Goal: Task Accomplishment & Management: Complete application form

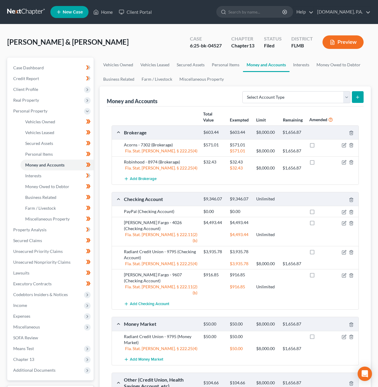
click at [32, 13] on link at bounding box center [26, 12] width 38 height 11
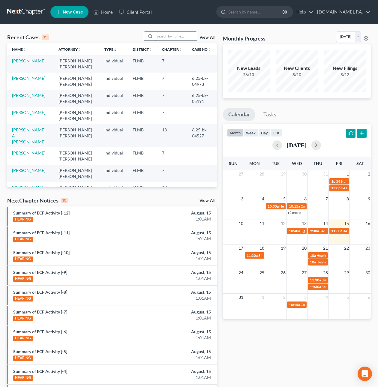
click at [161, 35] on input "search" at bounding box center [176, 36] width 42 height 9
type input "hernandez"
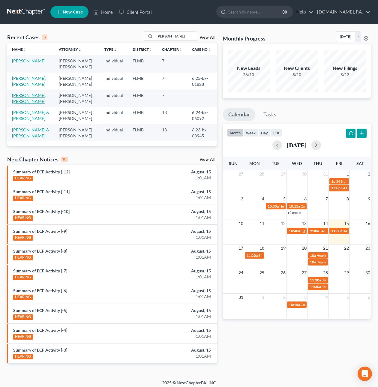
click at [25, 95] on link "[PERSON_NAME], [PERSON_NAME]" at bounding box center [29, 98] width 34 height 11
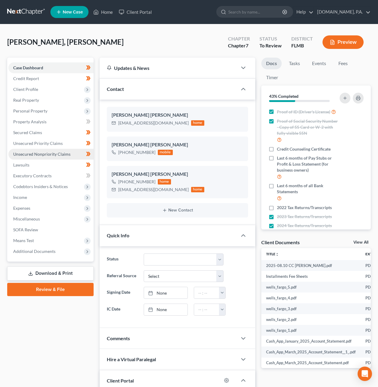
click at [34, 153] on span "Unsecured Nonpriority Claims" at bounding box center [41, 154] width 57 height 5
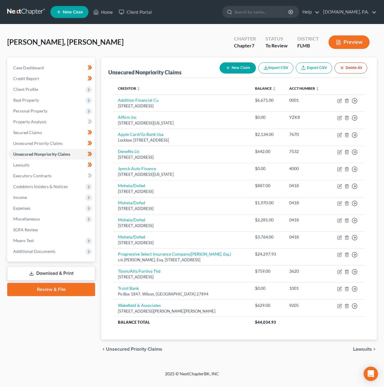
click at [230, 69] on button "New Claim" at bounding box center [238, 67] width 36 height 11
select select "0"
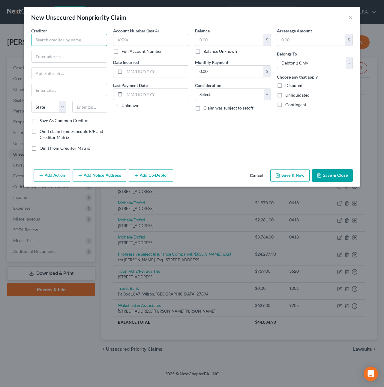
click at [60, 39] on input "text" at bounding box center [69, 40] width 76 height 12
type input "Ameris Bank"
click at [54, 56] on input "text" at bounding box center [69, 56] width 75 height 11
type input "PO Box 105075"
click at [91, 110] on input "text" at bounding box center [89, 107] width 35 height 12
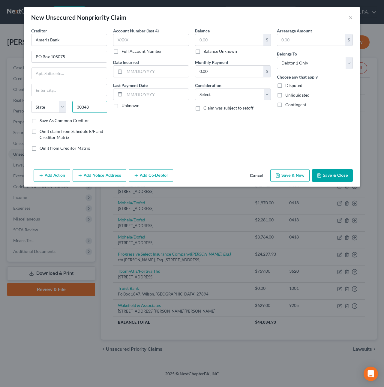
type input "30348"
type input "Atlanta"
select select "10"
click at [40, 123] on label "Save As Common Creditor" at bounding box center [65, 121] width 50 height 6
click at [42, 122] on input "Save As Common Creditor" at bounding box center [44, 120] width 4 height 4
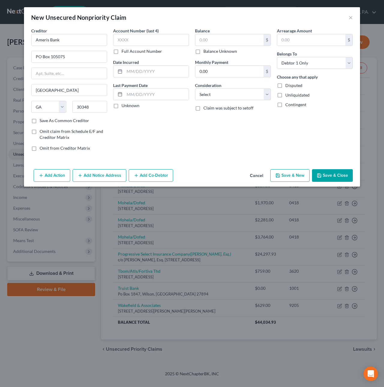
checkbox input "true"
click at [233, 93] on select "Select Cable / Satellite Services Collection Agency Credit Card Debt Debt Couns…" at bounding box center [233, 95] width 76 height 12
select select "9"
click at [195, 89] on select "Select Cable / Satellite Services Collection Agency Credit Card Debt Debt Couns…" at bounding box center [233, 95] width 76 height 12
click at [328, 177] on button "Save & Close" at bounding box center [332, 175] width 41 height 13
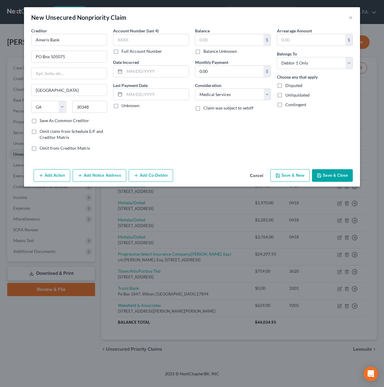
checkbox input "false"
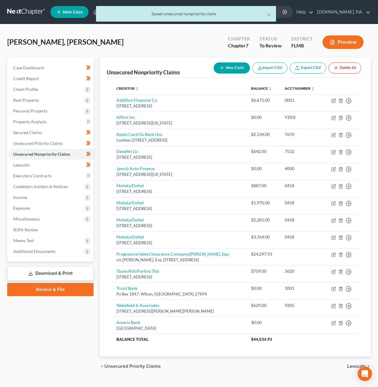
click at [84, 271] on link "Download & Print" at bounding box center [50, 273] width 86 height 14
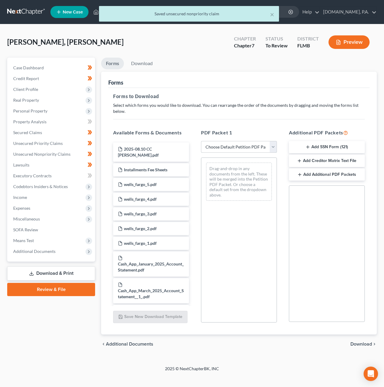
click at [221, 148] on select "Choose Default Petition PDF Packet Complete Bankruptcy Petition (all forms and …" at bounding box center [239, 147] width 76 height 12
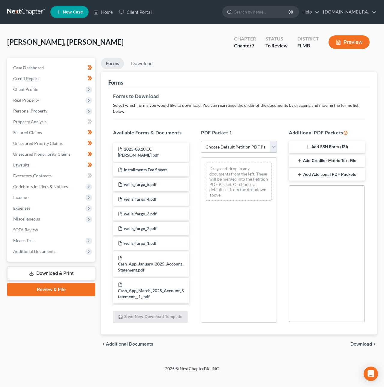
select select "5"
click at [201, 141] on select "Choose Default Petition PDF Packet Complete Bankruptcy Petition (all forms and …" at bounding box center [239, 147] width 76 height 12
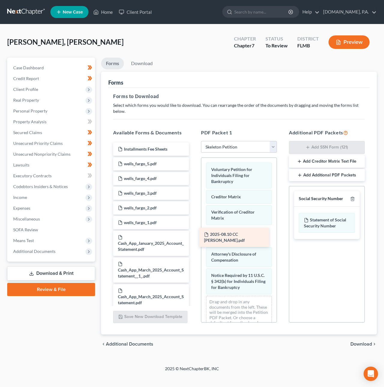
drag, startPoint x: 163, startPoint y: 150, endPoint x: 249, endPoint y: 236, distance: 121.4
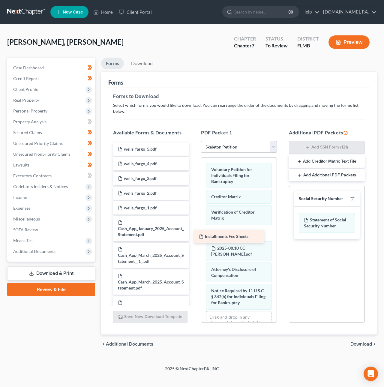
drag, startPoint x: 171, startPoint y: 147, endPoint x: 252, endPoint y: 235, distance: 119.3
click at [352, 201] on icon "button" at bounding box center [352, 199] width 3 height 4
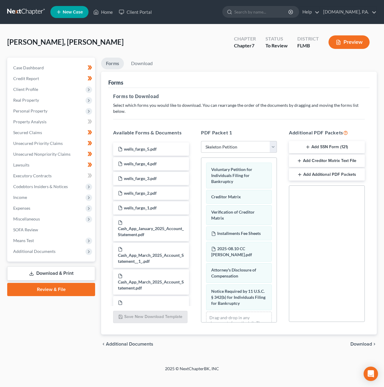
click at [359, 342] on span "Download" at bounding box center [361, 344] width 22 height 5
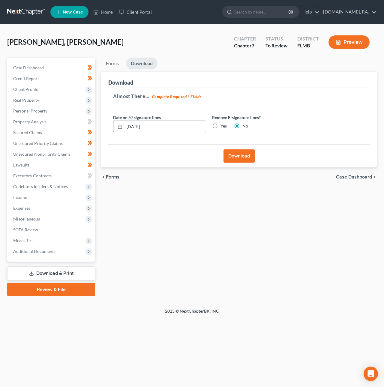
drag, startPoint x: 138, startPoint y: 126, endPoint x: 135, endPoint y: 125, distance: 3.2
click at [135, 125] on input "08/15/2025" at bounding box center [165, 126] width 81 height 11
type input "08/18/2025"
click at [245, 154] on button "Download" at bounding box center [239, 155] width 31 height 13
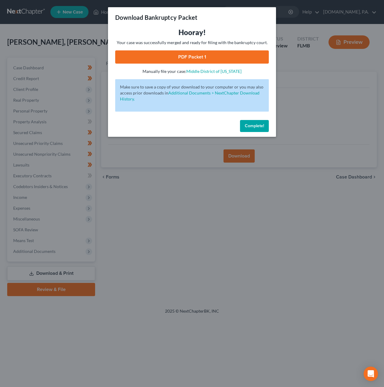
click at [209, 54] on link "PDF Packet 1" at bounding box center [192, 56] width 154 height 13
drag, startPoint x: 251, startPoint y: 125, endPoint x: 1, endPoint y: 4, distance: 277.6
click at [250, 123] on span "Complete!" at bounding box center [254, 125] width 19 height 5
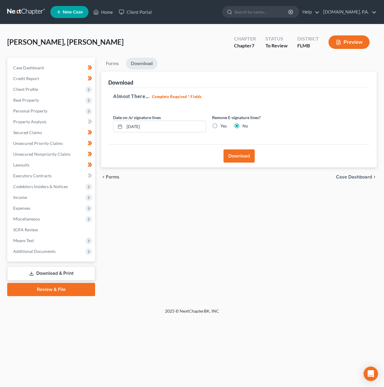
click at [12, 8] on link at bounding box center [26, 12] width 38 height 11
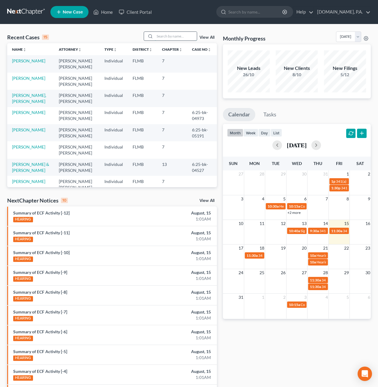
click at [166, 39] on input "search" at bounding box center [176, 36] width 42 height 9
type input "Johnson"
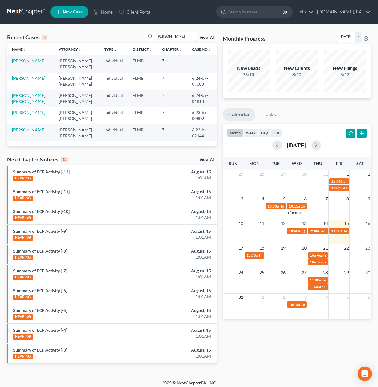
click at [23, 63] on link "[PERSON_NAME]" at bounding box center [28, 60] width 33 height 5
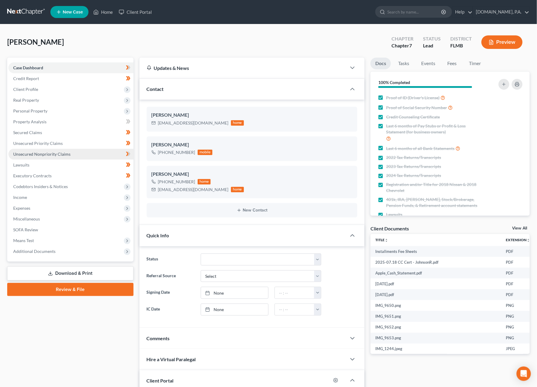
click at [36, 155] on span "Unsecured Nonpriority Claims" at bounding box center [41, 154] width 57 height 5
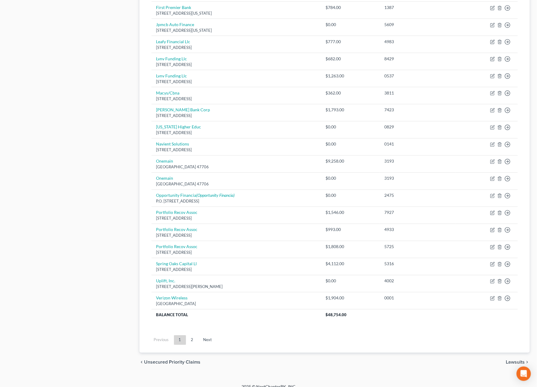
scroll to position [300, 0]
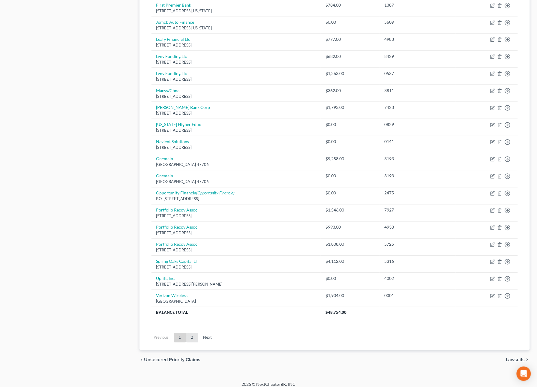
click at [192, 342] on link "2" at bounding box center [192, 338] width 12 height 10
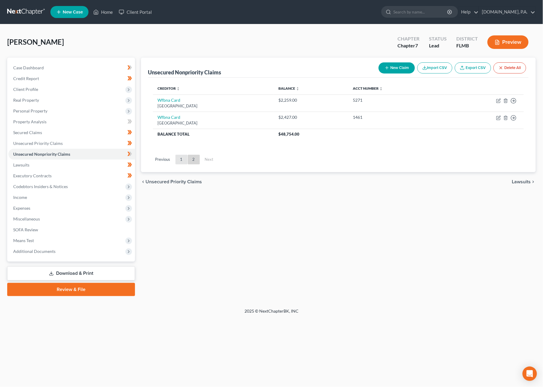
click at [179, 160] on link "1" at bounding box center [182, 160] width 12 height 10
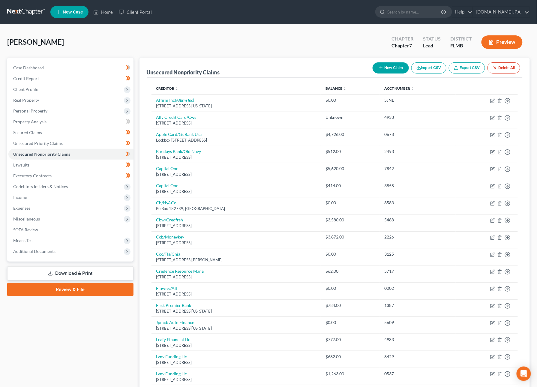
click at [384, 71] on button "New Claim" at bounding box center [391, 67] width 36 height 11
select select "0"
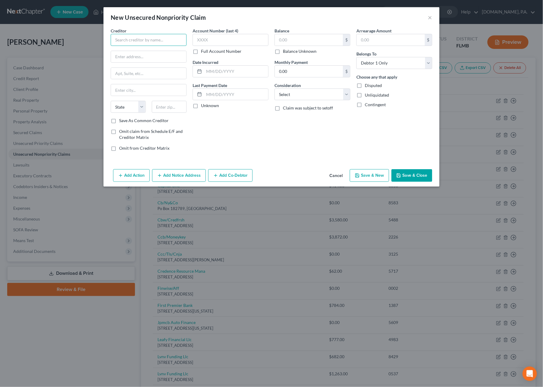
click at [161, 42] on input "text" at bounding box center [149, 40] width 76 height 12
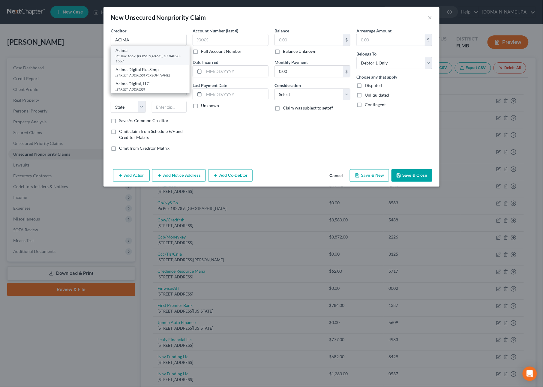
click at [145, 57] on div "PO Box 1667, Draper, UT 84020-1667" at bounding box center [150, 58] width 69 height 10
type input "Acima"
type input "PO Box 1667"
type input "Draper"
select select "46"
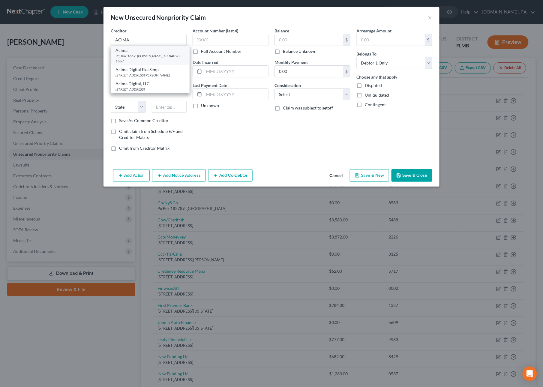
type input "84020-1667"
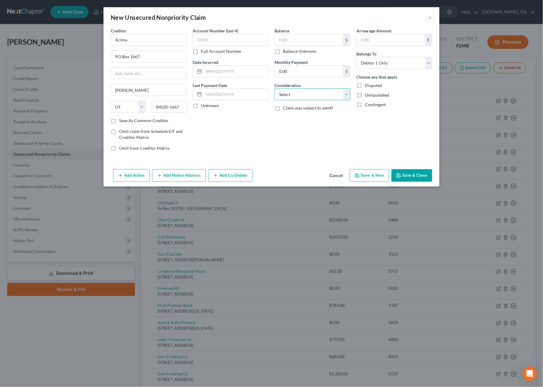
click at [286, 93] on select "Select Cable / Satellite Services Collection Agency Credit Card Debt Debt Couns…" at bounding box center [313, 95] width 76 height 12
click at [275, 89] on select "Select Cable / Satellite Services Collection Agency Credit Card Debt Debt Couns…" at bounding box center [313, 95] width 76 height 12
click at [287, 94] on select "Select Cable / Satellite Services Collection Agency Credit Card Debt Debt Couns…" at bounding box center [313, 95] width 76 height 12
select select "1"
click at [275, 89] on select "Select Cable / Satellite Services Collection Agency Credit Card Debt Debt Couns…" at bounding box center [313, 95] width 76 height 12
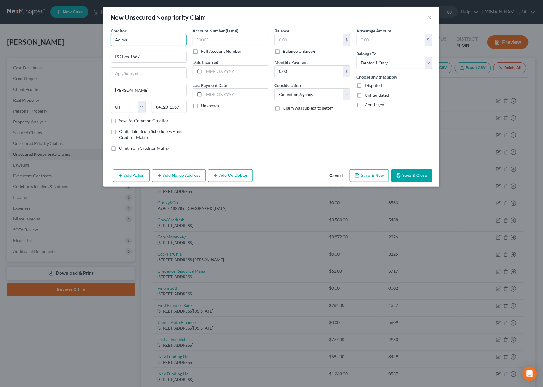
click at [139, 39] on input "Acima" at bounding box center [149, 40] width 76 height 12
type input "Acima Leasing"
click at [209, 39] on input "text" at bounding box center [231, 40] width 76 height 12
type input "2064"
type input "08/01/2025"
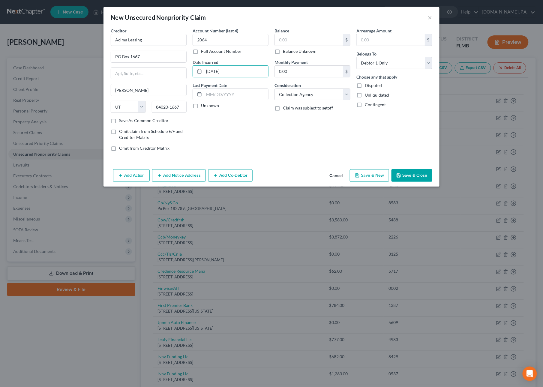
click at [384, 176] on button "Save & Close" at bounding box center [412, 175] width 41 height 13
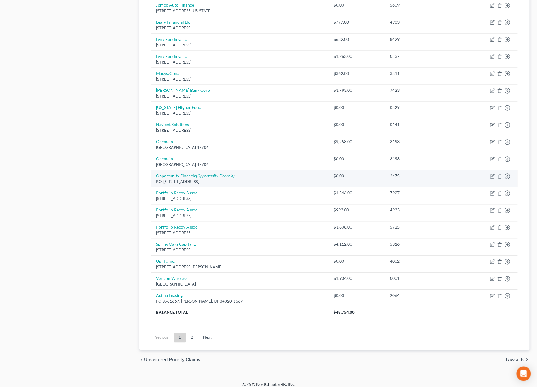
scroll to position [326, 0]
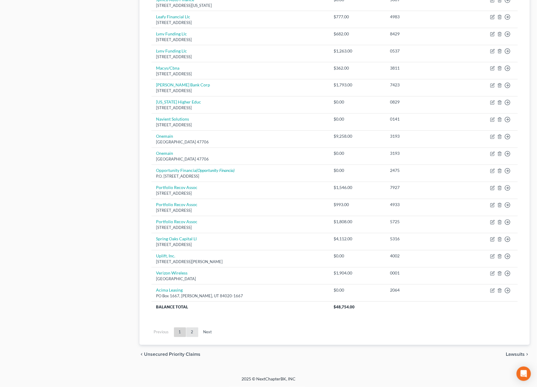
click at [194, 330] on link "2" at bounding box center [192, 333] width 12 height 10
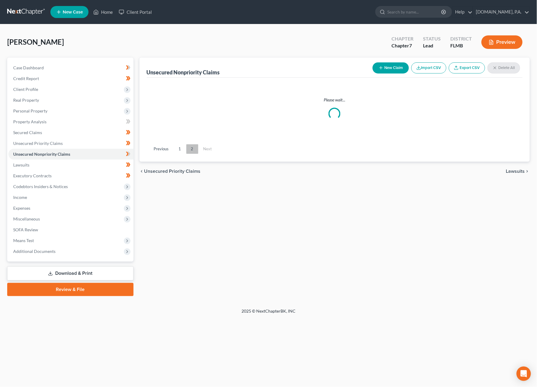
scroll to position [0, 0]
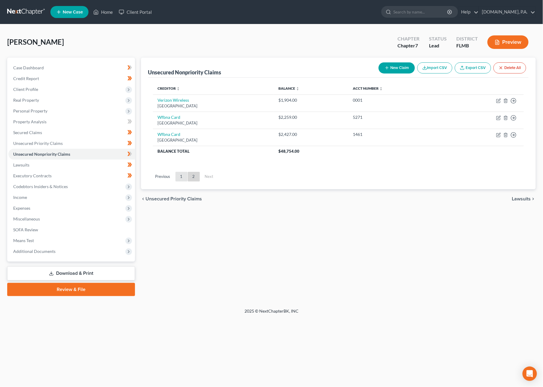
click at [182, 177] on link "1" at bounding box center [182, 177] width 12 height 10
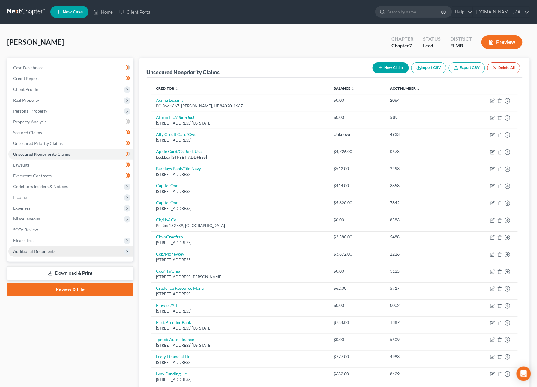
click at [51, 253] on span "Additional Documents" at bounding box center [34, 251] width 42 height 5
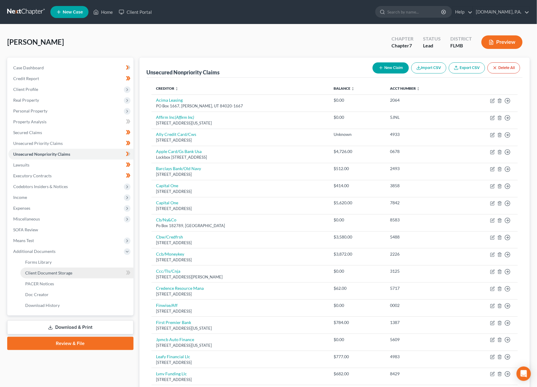
click at [53, 270] on span "Client Document Storage" at bounding box center [48, 272] width 47 height 5
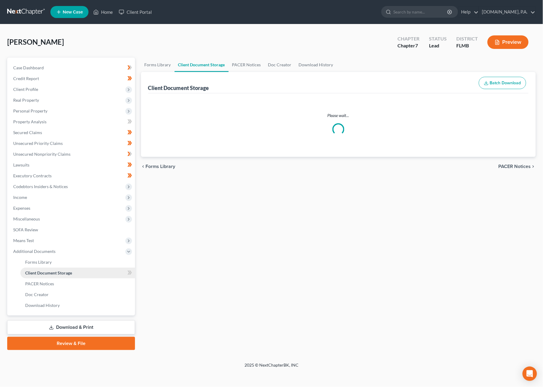
select select "9"
select select "4"
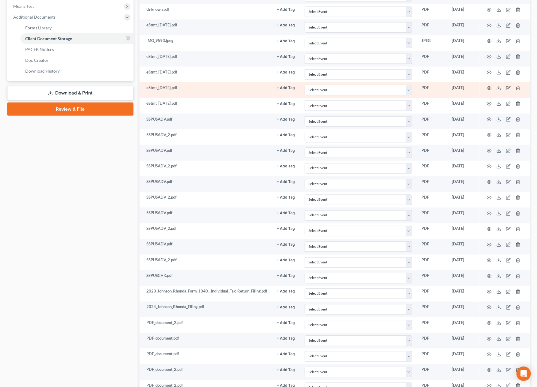
scroll to position [235, 0]
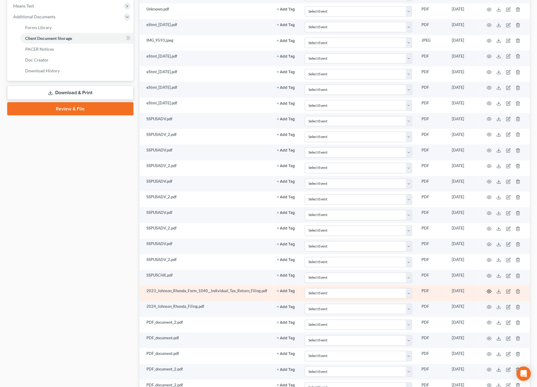
click at [384, 292] on circle "button" at bounding box center [489, 291] width 1 height 1
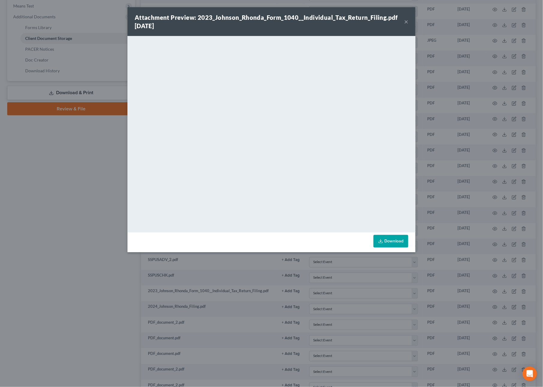
click at [384, 22] on button "×" at bounding box center [406, 21] width 4 height 7
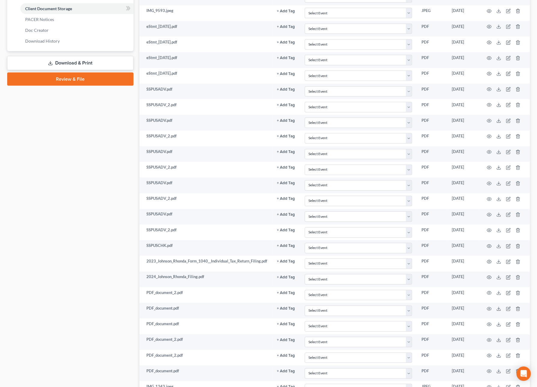
scroll to position [0, 0]
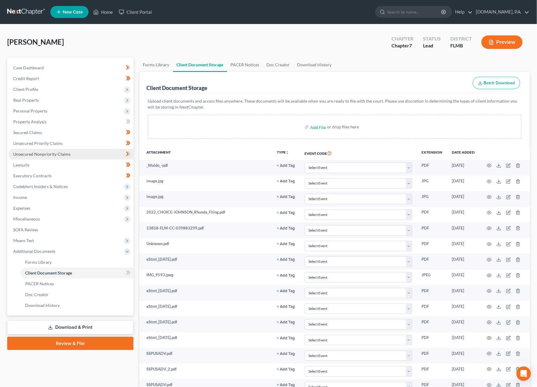
click at [28, 157] on link "Unsecured Nonpriority Claims" at bounding box center [70, 154] width 125 height 11
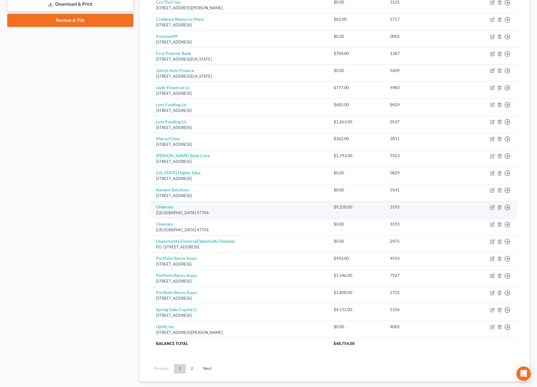
scroll to position [270, 0]
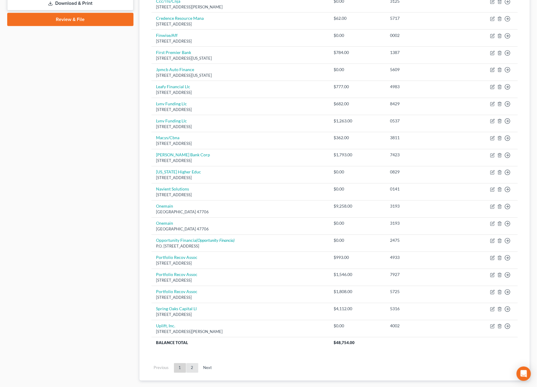
click at [191, 371] on link "2" at bounding box center [192, 368] width 12 height 10
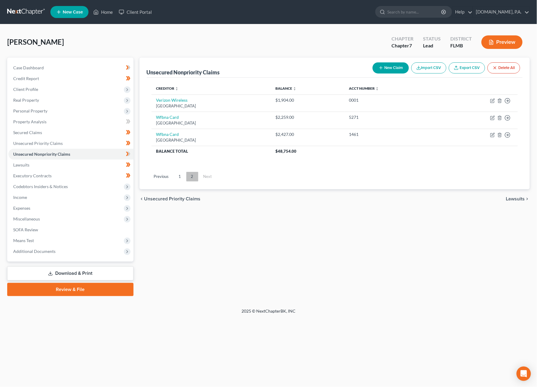
scroll to position [0, 0]
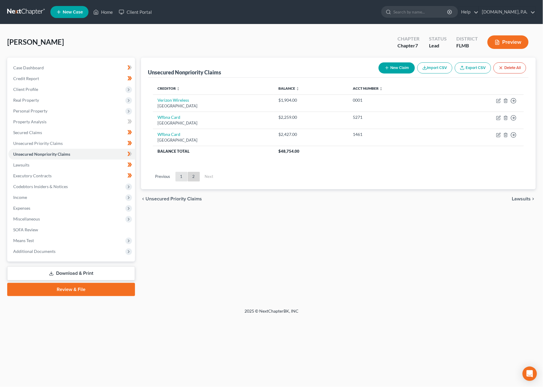
click at [179, 175] on link "1" at bounding box center [182, 177] width 12 height 10
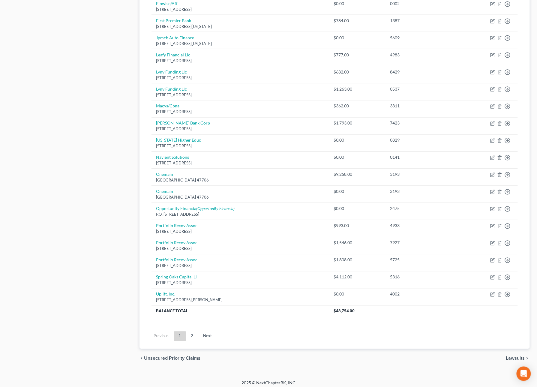
scroll to position [308, 0]
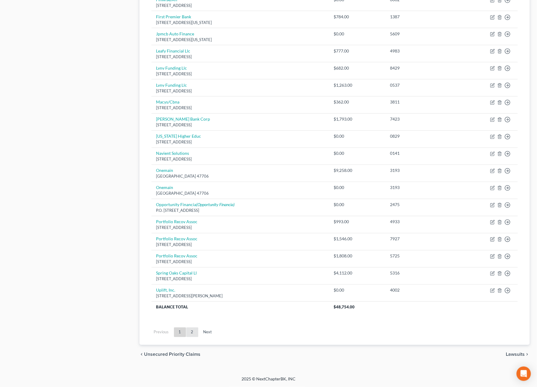
click at [191, 331] on link "2" at bounding box center [192, 333] width 12 height 10
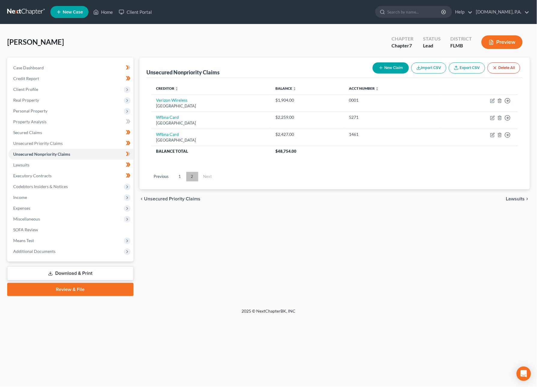
scroll to position [0, 0]
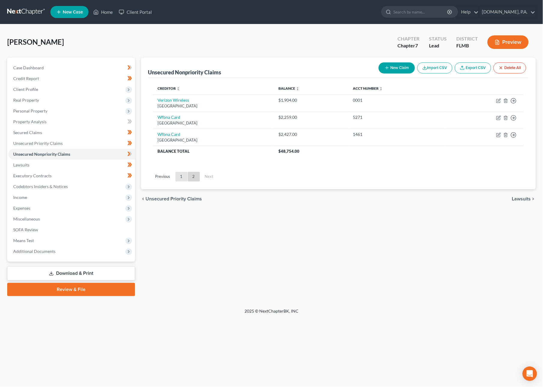
click at [181, 175] on link "1" at bounding box center [182, 177] width 12 height 10
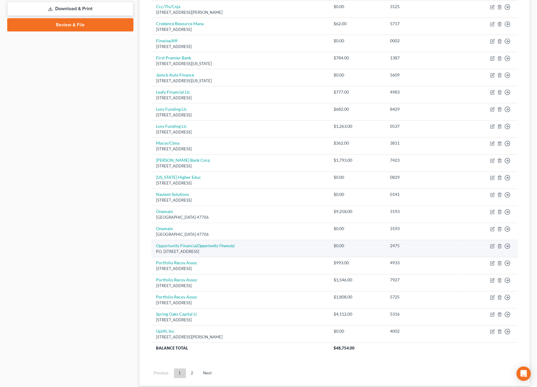
scroll to position [266, 0]
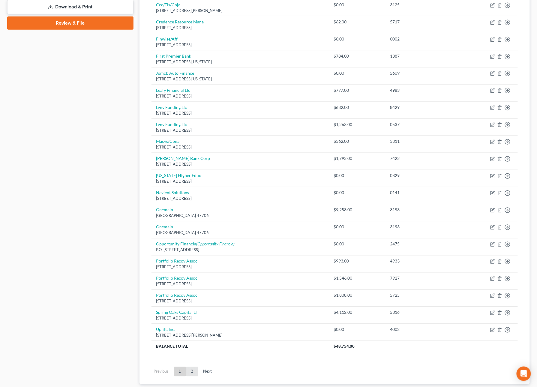
click at [193, 374] on link "2" at bounding box center [192, 372] width 12 height 10
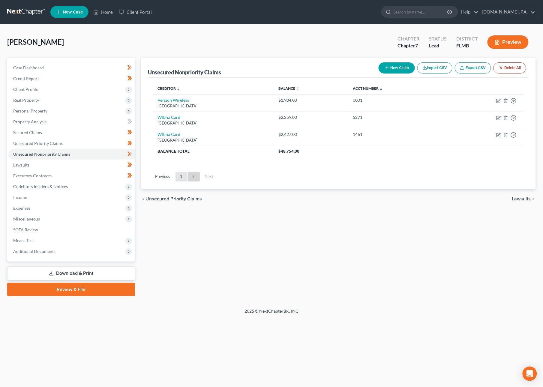
click at [178, 177] on link "1" at bounding box center [182, 177] width 12 height 10
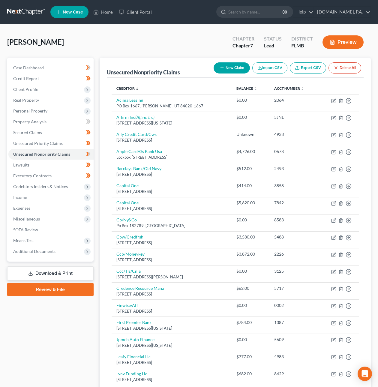
click at [21, 7] on link at bounding box center [26, 12] width 38 height 11
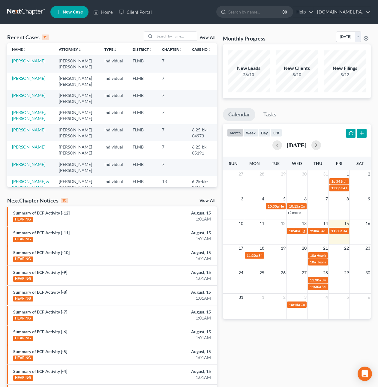
click at [26, 61] on link "[PERSON_NAME]" at bounding box center [28, 60] width 33 height 5
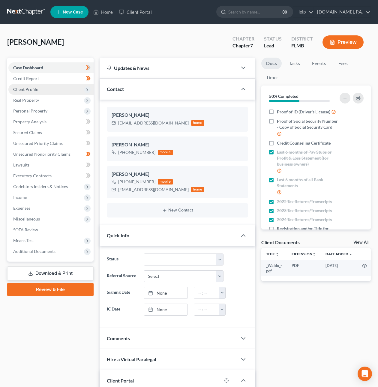
click at [29, 91] on span "Client Profile" at bounding box center [25, 89] width 25 height 5
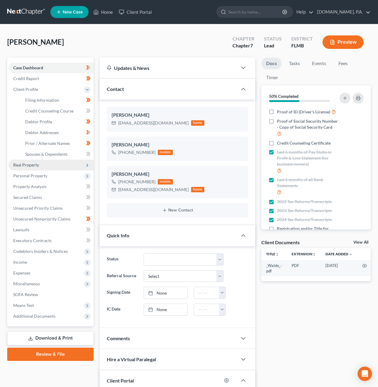
click at [43, 163] on span "Real Property" at bounding box center [50, 165] width 85 height 11
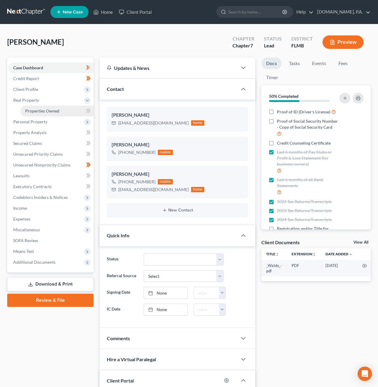
click at [35, 109] on span "Properties Owned" at bounding box center [42, 110] width 34 height 5
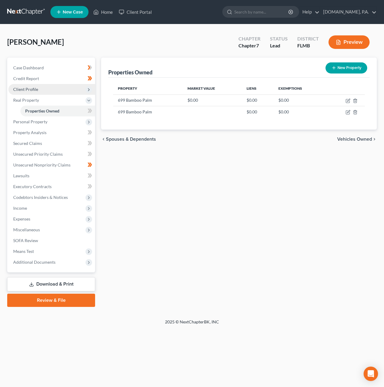
click at [26, 87] on span "Client Profile" at bounding box center [25, 89] width 25 height 5
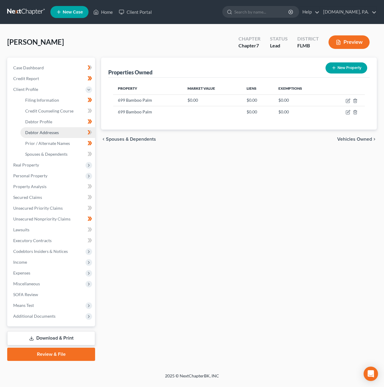
click at [35, 132] on span "Debtor Addresses" at bounding box center [42, 132] width 34 height 5
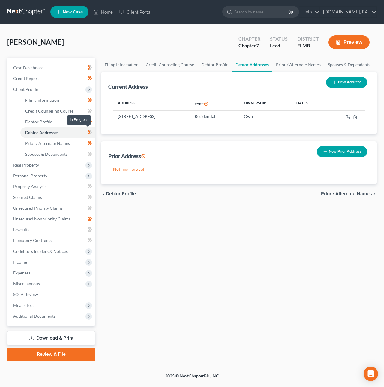
click at [90, 132] on icon at bounding box center [89, 132] width 3 height 4
click at [60, 153] on span "Spouses & Dependents" at bounding box center [46, 154] width 42 height 5
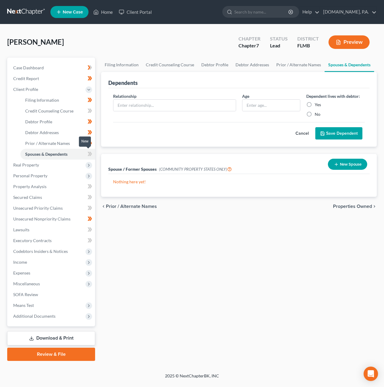
click at [94, 154] on span at bounding box center [90, 154] width 11 height 9
click at [53, 163] on span "Real Property" at bounding box center [51, 165] width 87 height 11
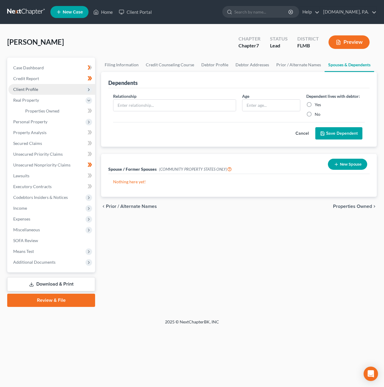
click at [31, 89] on span "Client Profile" at bounding box center [25, 89] width 25 height 5
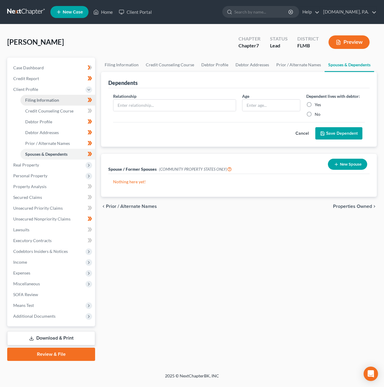
click at [34, 98] on span "Filing Information" at bounding box center [42, 100] width 34 height 5
select select "1"
select select "0"
select select "9"
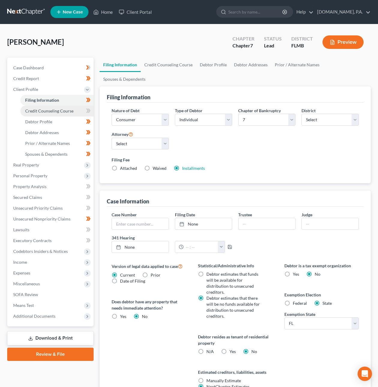
click at [36, 110] on span "Credit Counseling Course" at bounding box center [49, 110] width 48 height 5
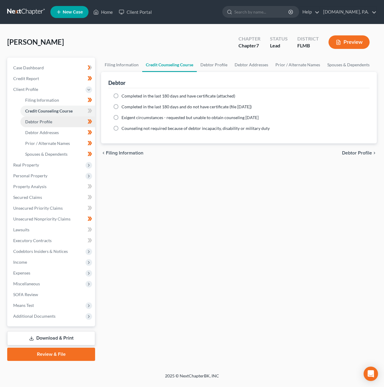
click at [38, 119] on span "Debtor Profile" at bounding box center [38, 121] width 27 height 5
select select "1"
select select "2"
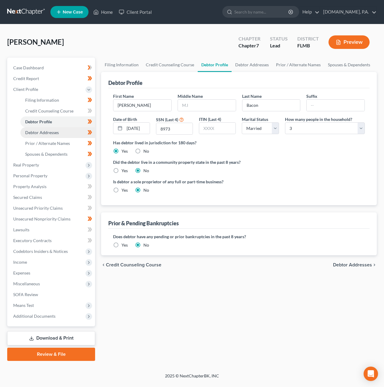
click at [40, 135] on link "Debtor Addresses" at bounding box center [57, 132] width 75 height 11
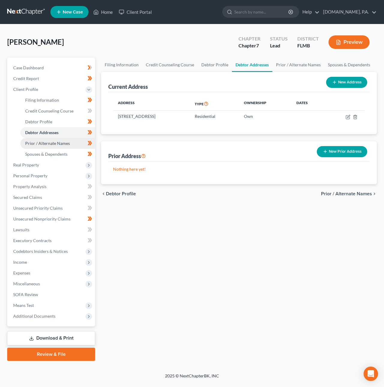
click at [41, 144] on span "Prior / Alternate Names" at bounding box center [47, 143] width 45 height 5
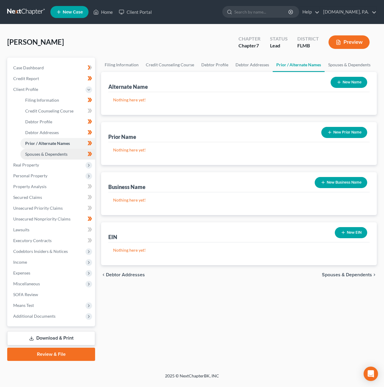
click at [42, 152] on span "Spouses & Dependents" at bounding box center [46, 154] width 42 height 5
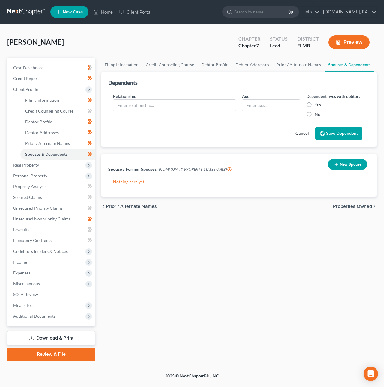
click at [335, 166] on icon "button" at bounding box center [336, 164] width 5 height 5
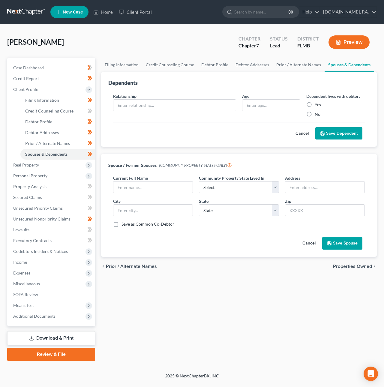
click at [311, 242] on button "Cancel" at bounding box center [309, 243] width 26 height 12
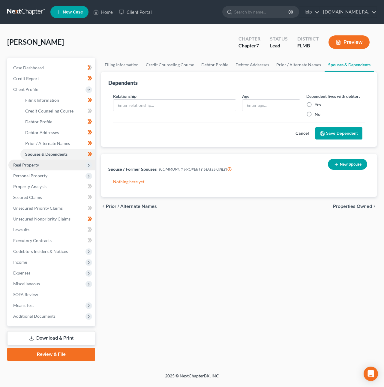
click at [32, 166] on span "Real Property" at bounding box center [26, 164] width 26 height 5
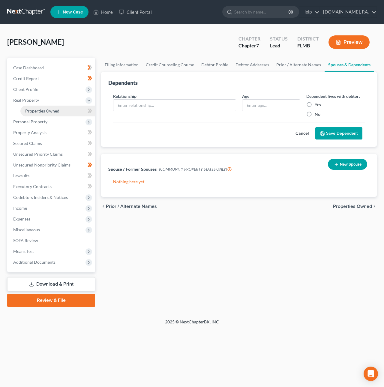
click at [53, 112] on span "Properties Owned" at bounding box center [42, 110] width 34 height 5
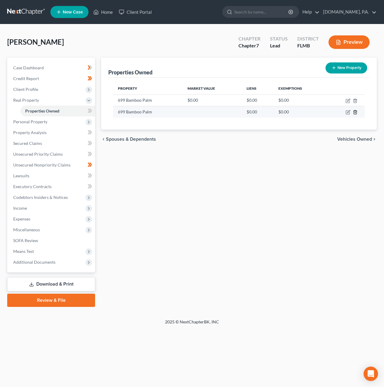
click at [356, 112] on icon "button" at bounding box center [355, 112] width 5 height 5
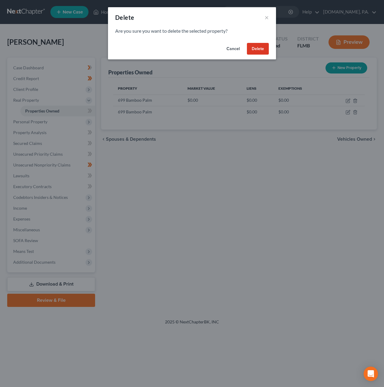
click at [258, 52] on button "Delete" at bounding box center [258, 49] width 22 height 12
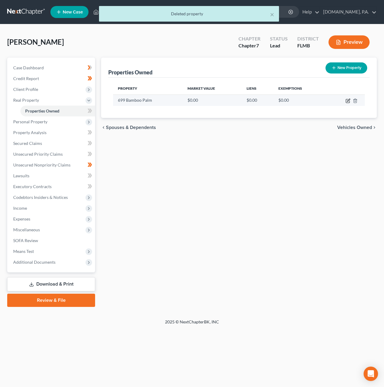
click at [347, 101] on icon "button" at bounding box center [348, 100] width 5 height 5
select select "9"
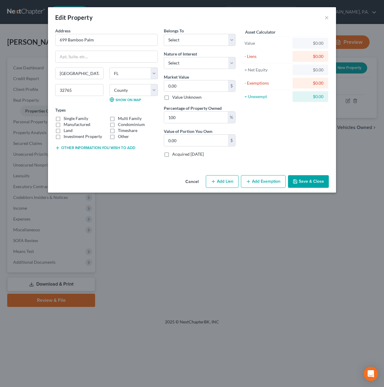
click at [77, 126] on label "Manufactured" at bounding box center [77, 125] width 27 height 6
click at [70, 125] on input "Manufactured" at bounding box center [68, 124] width 4 height 4
checkbox input "true"
click at [195, 41] on select "Select Debtor 1 Only Debtor 2 Only Debtor 1 And Debtor 2 Only At Least One Of T…" at bounding box center [200, 40] width 72 height 12
select select "3"
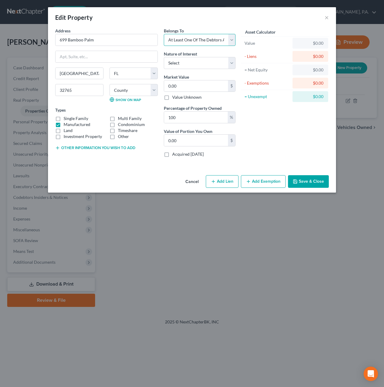
click at [164, 34] on select "Select Debtor 1 Only Debtor 2 Only Debtor 1 And Debtor 2 Only At Least One Of T…" at bounding box center [200, 40] width 72 height 12
click at [190, 61] on select "Select Fee Simple Joint Tenant Life Estate Equitable Interest Future Interest T…" at bounding box center [200, 63] width 72 height 12
select select "0"
click at [164, 57] on select "Select Fee Simple Joint Tenant Life Estate Equitable Interest Future Interest T…" at bounding box center [200, 63] width 72 height 12
click at [186, 88] on input "0.00" at bounding box center [196, 85] width 64 height 11
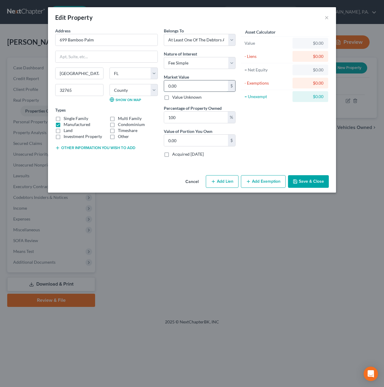
type input "8"
type input "8.00"
type input "80"
type input "80.00"
type input "800"
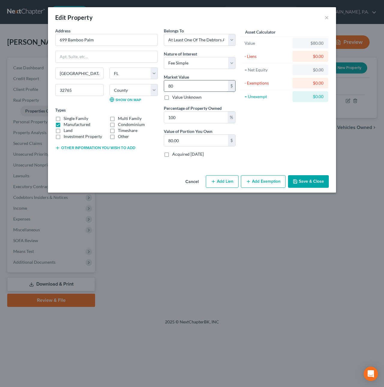
type input "800.00"
type input "8000"
type input "8,000.00"
type input "8,0000"
type input "80,000.00"
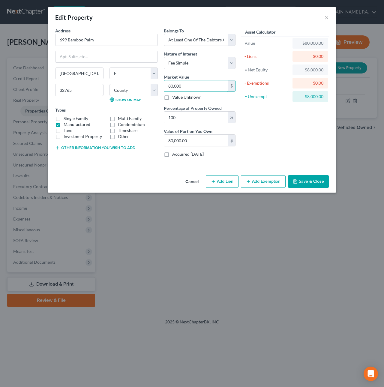
type input "80,000"
click at [265, 185] on button "Add Exemption" at bounding box center [263, 181] width 45 height 13
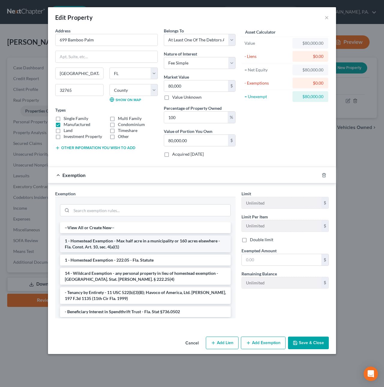
click at [124, 245] on li "1 - Homestead Exemption - Max half acre in a municipality or 160 acres elsewher…" at bounding box center [145, 244] width 171 height 17
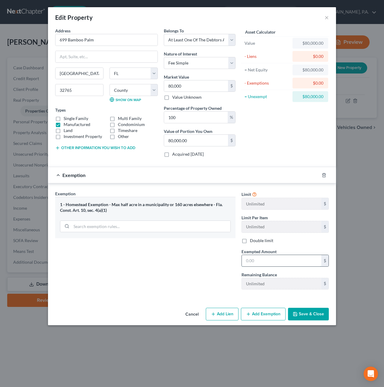
click at [260, 258] on input "text" at bounding box center [282, 260] width 80 height 11
type input "80,000"
click at [316, 320] on button "Save & Close" at bounding box center [308, 314] width 41 height 13
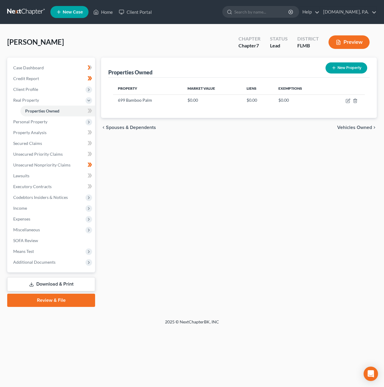
click at [90, 109] on div "New" at bounding box center [85, 106] width 12 height 10
click at [93, 111] on span at bounding box center [90, 111] width 11 height 9
click at [66, 120] on span "Personal Property" at bounding box center [51, 121] width 87 height 11
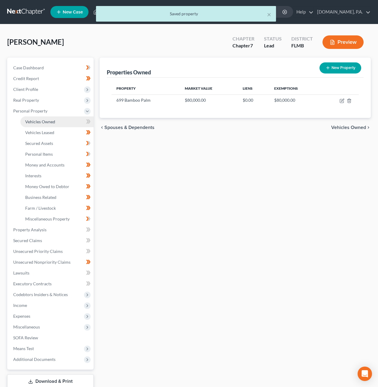
click at [59, 123] on link "Vehicles Owned" at bounding box center [56, 121] width 73 height 11
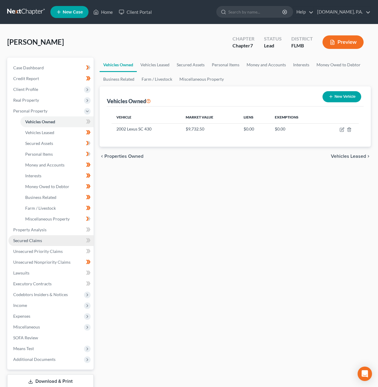
click at [35, 241] on span "Secured Claims" at bounding box center [27, 240] width 29 height 5
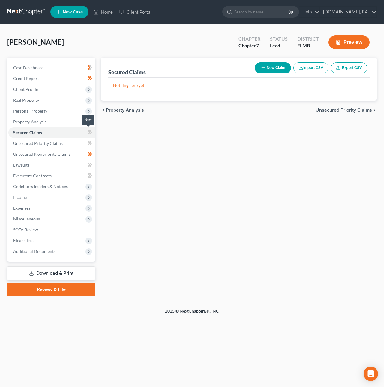
click at [92, 134] on span at bounding box center [90, 133] width 11 height 9
click at [34, 111] on span "Personal Property" at bounding box center [30, 110] width 34 height 5
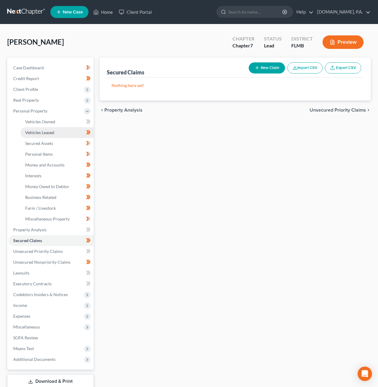
click at [47, 130] on span "Vehicles Leased" at bounding box center [39, 132] width 29 height 5
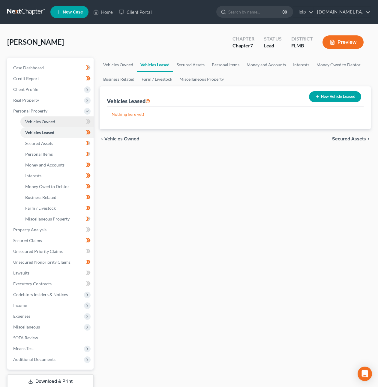
click at [38, 121] on span "Vehicles Owned" at bounding box center [40, 121] width 30 height 5
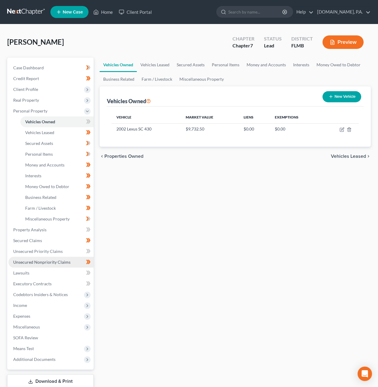
click at [59, 263] on span "Unsecured Nonpriority Claims" at bounding box center [41, 262] width 57 height 5
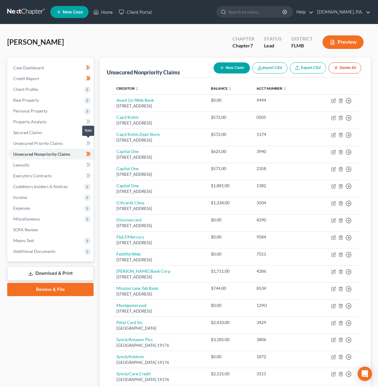
click at [90, 143] on icon at bounding box center [88, 144] width 5 height 8
click at [89, 155] on icon at bounding box center [88, 154] width 5 height 8
click at [89, 153] on icon at bounding box center [89, 154] width 3 height 4
click at [31, 111] on span "Personal Property" at bounding box center [30, 110] width 34 height 5
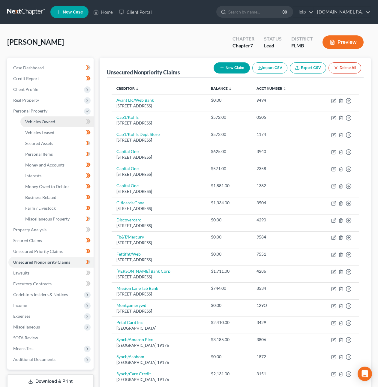
click at [35, 122] on span "Vehicles Owned" at bounding box center [40, 121] width 30 height 5
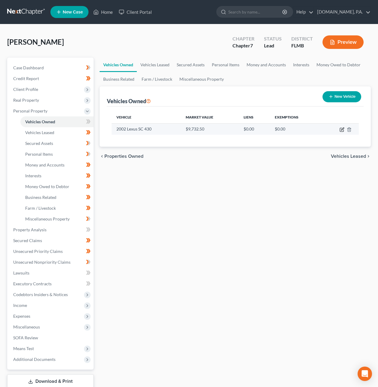
click at [342, 128] on icon "button" at bounding box center [342, 129] width 3 height 3
select select "0"
select select "24"
select select "3"
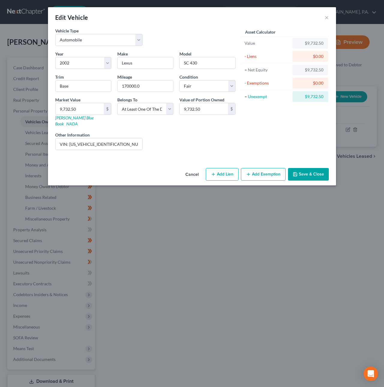
click at [258, 170] on button "Add Exemption" at bounding box center [263, 174] width 45 height 13
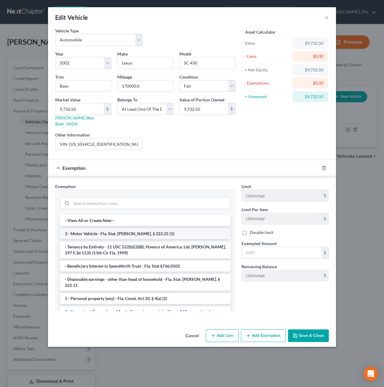
click at [144, 229] on li "3 - Motor Vehicle - Fla. Stat. Ann. § 222.25 (1)" at bounding box center [145, 233] width 171 height 11
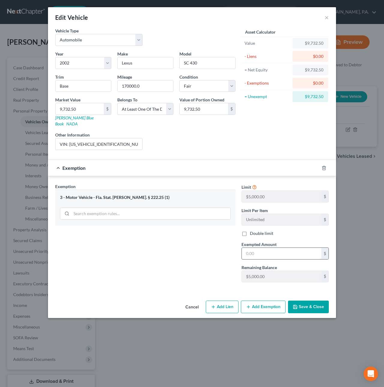
click at [252, 249] on input "text" at bounding box center [282, 253] width 80 height 11
type input "5,000"
click at [308, 304] on button "Save & Close" at bounding box center [308, 307] width 41 height 13
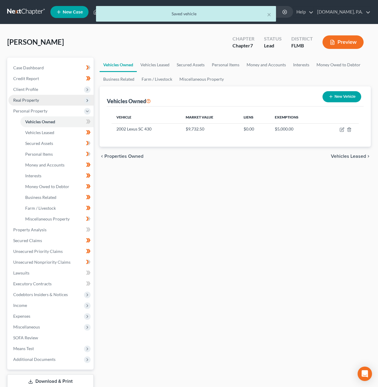
click at [27, 101] on span "Real Property" at bounding box center [26, 100] width 26 height 5
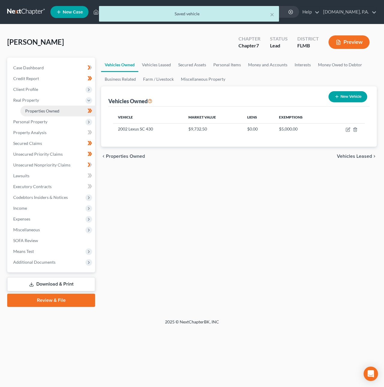
click at [40, 109] on span "Properties Owned" at bounding box center [42, 110] width 34 height 5
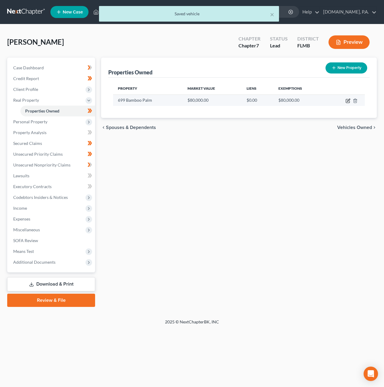
click at [347, 102] on icon "button" at bounding box center [348, 100] width 5 height 5
select select "9"
select select "56"
select select "3"
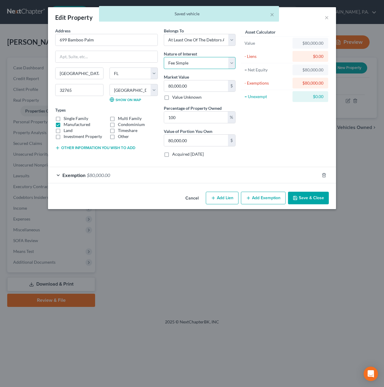
click at [212, 61] on select "Select Fee Simple Joint Tenant Life Estate Equitable Interest Future Interest T…" at bounding box center [200, 63] width 72 height 12
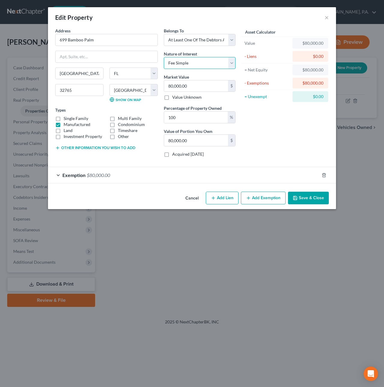
select select "5"
click at [164, 57] on select "Select Fee Simple Joint Tenant Life Estate Equitable Interest Future Interest T…" at bounding box center [200, 63] width 72 height 12
click at [225, 176] on div "Exemption $80,000.00" at bounding box center [183, 175] width 271 height 16
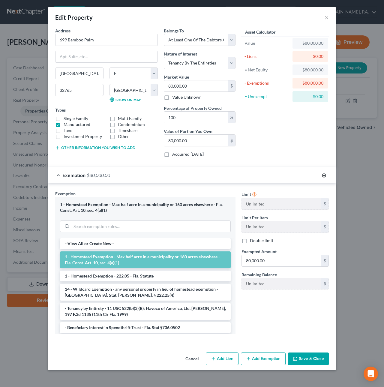
click at [325, 177] on icon "button" at bounding box center [324, 175] width 3 height 4
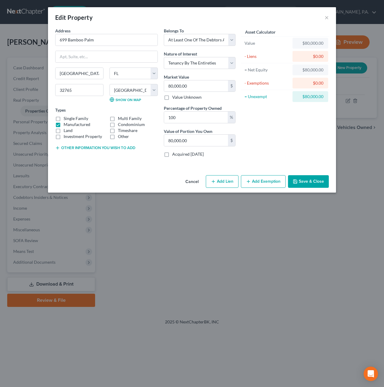
click at [259, 185] on button "Add Exemption" at bounding box center [263, 181] width 45 height 13
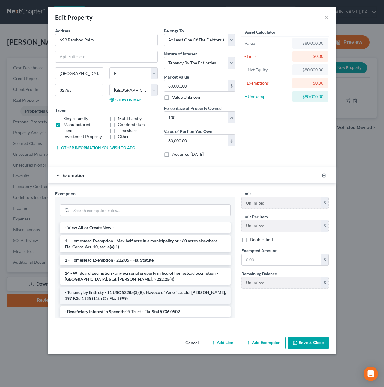
click at [174, 296] on li "- Tenancy by Entirety - 11 USC 522(b)(3)(B); Havoco of America, Ltd. v. Hill, 1…" at bounding box center [145, 295] width 171 height 17
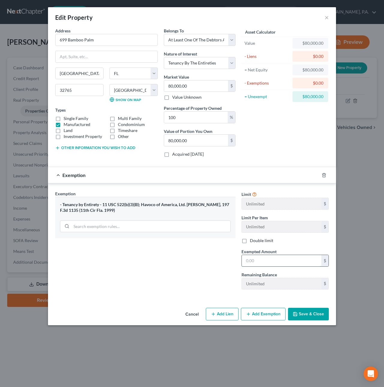
click at [255, 265] on input "text" at bounding box center [282, 260] width 80 height 11
type input "80,000"
click at [317, 316] on button "Save & Close" at bounding box center [308, 314] width 41 height 13
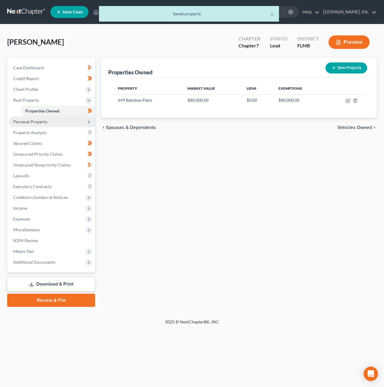
click at [35, 122] on span "Personal Property" at bounding box center [30, 121] width 34 height 5
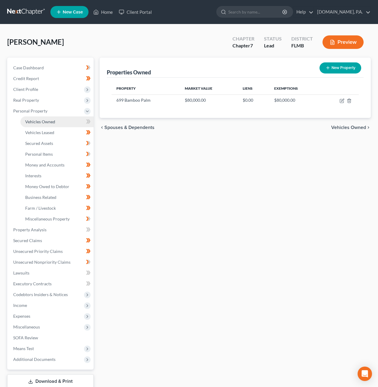
click at [46, 121] on span "Vehicles Owned" at bounding box center [40, 121] width 30 height 5
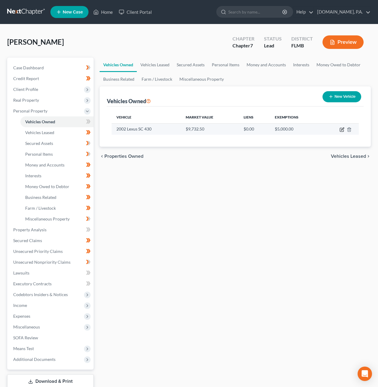
click at [341, 128] on icon "button" at bounding box center [342, 129] width 5 height 5
click at [342, 130] on icon "button" at bounding box center [342, 129] width 5 height 5
select select "0"
select select "24"
select select "3"
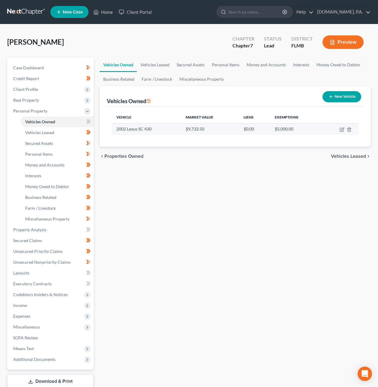
select select "3"
select select "0"
select select "24"
select select "3"
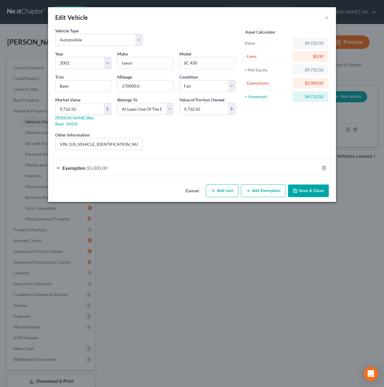
click at [268, 186] on button "Add Exemption" at bounding box center [263, 191] width 45 height 13
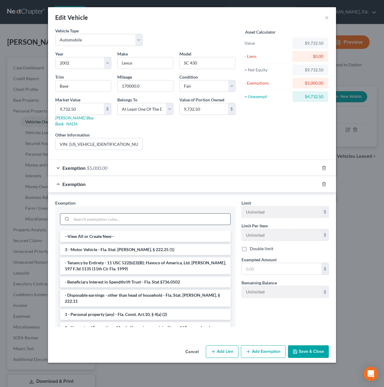
click at [122, 215] on input "search" at bounding box center [150, 219] width 159 height 11
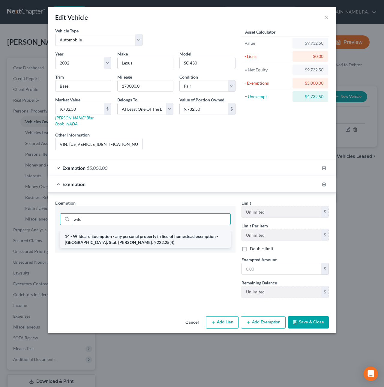
type input "wild"
click at [142, 231] on li "14 - Wildcard Exemption - any personal property in lieu of homestead exemption …" at bounding box center [145, 239] width 171 height 17
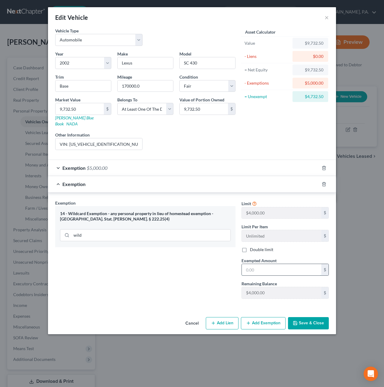
click at [253, 267] on input "text" at bounding box center [282, 269] width 80 height 11
type input "4,000"
click at [302, 320] on button "Save & Close" at bounding box center [308, 323] width 41 height 13
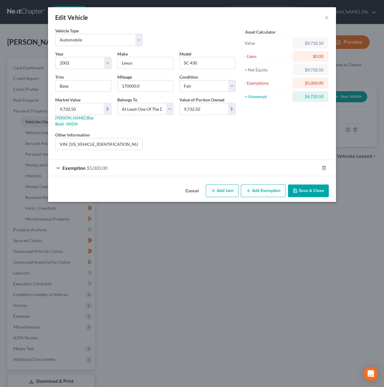
click at [190, 185] on button "Cancel" at bounding box center [192, 191] width 23 height 12
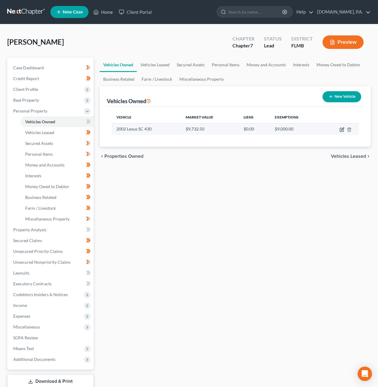
click at [340, 129] on icon "button" at bounding box center [342, 129] width 5 height 5
select select "0"
select select "24"
select select "3"
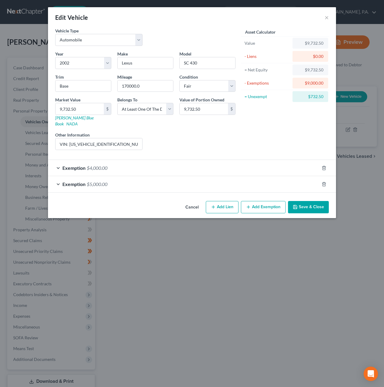
click at [300, 201] on button "Save & Close" at bounding box center [308, 207] width 41 height 13
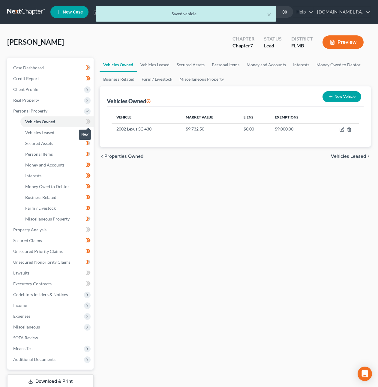
click at [90, 120] on icon at bounding box center [88, 122] width 5 height 8
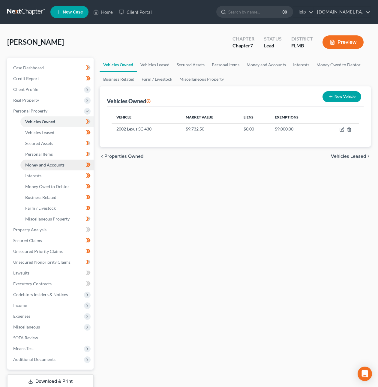
click at [56, 163] on span "Money and Accounts" at bounding box center [44, 164] width 39 height 5
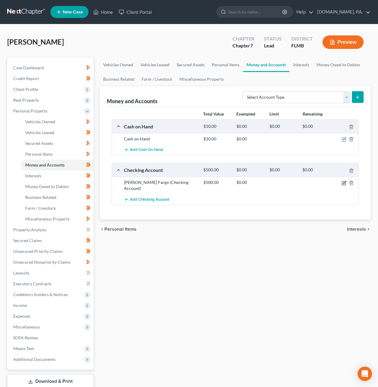
click at [345, 182] on icon "button" at bounding box center [344, 182] width 3 height 3
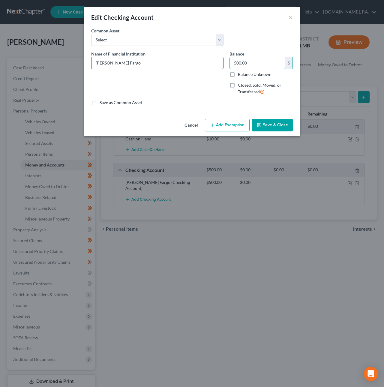
drag, startPoint x: 252, startPoint y: 66, endPoint x: 93, endPoint y: 67, distance: 159.0
click at [93, 67] on div "Name of Financial Institution * Wells Fargo Balance 500.00 $ Balance Unknown Ba…" at bounding box center [192, 75] width 208 height 49
type input "5"
click at [272, 128] on button "Save & Close" at bounding box center [272, 125] width 41 height 13
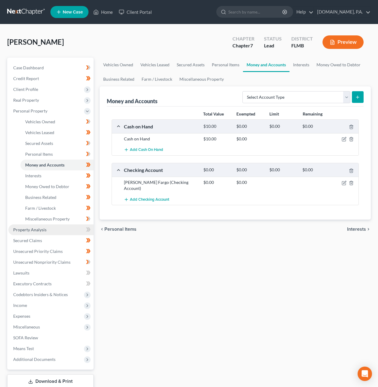
click at [63, 229] on link "Property Analysis" at bounding box center [50, 229] width 85 height 11
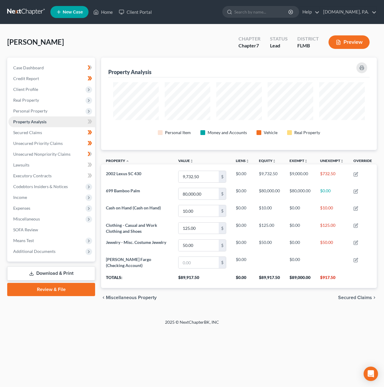
scroll to position [93, 276]
click at [32, 103] on span "Real Property" at bounding box center [51, 100] width 87 height 11
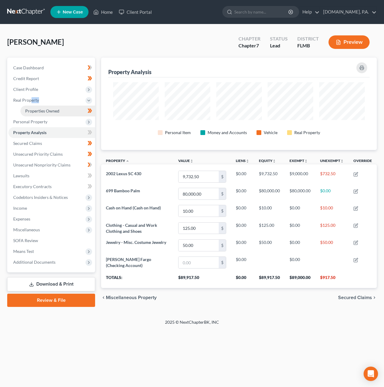
click at [35, 109] on span "Properties Owned" at bounding box center [42, 110] width 34 height 5
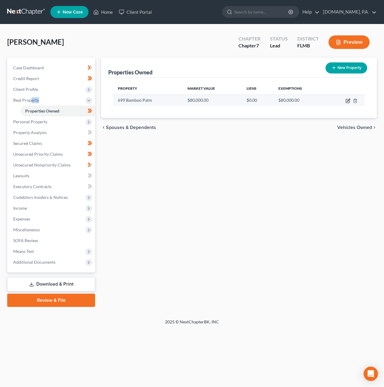
click at [347, 100] on icon "button" at bounding box center [348, 100] width 3 height 3
select select "9"
select select "56"
select select "3"
select select "5"
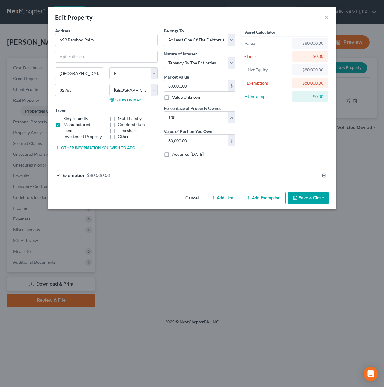
click at [149, 171] on div "Exemption $80,000.00" at bounding box center [183, 175] width 271 height 16
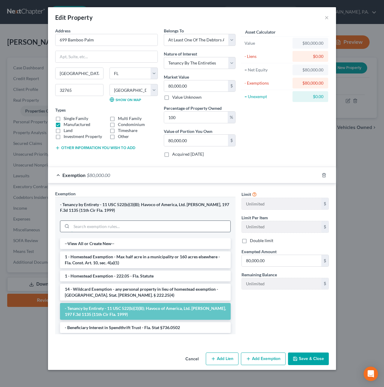
click at [106, 229] on input "search" at bounding box center [150, 226] width 159 height 11
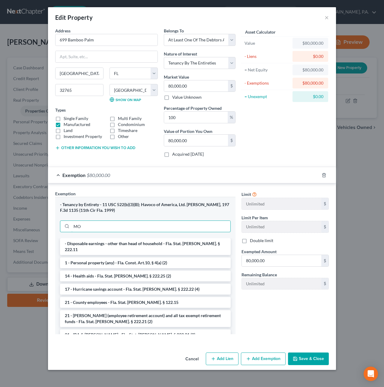
type input "M"
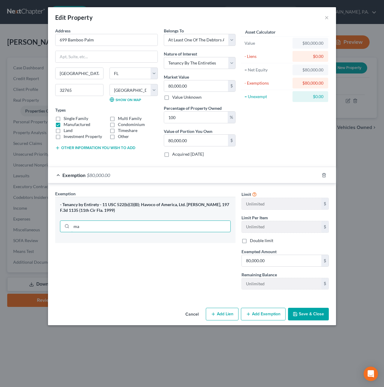
type input "m"
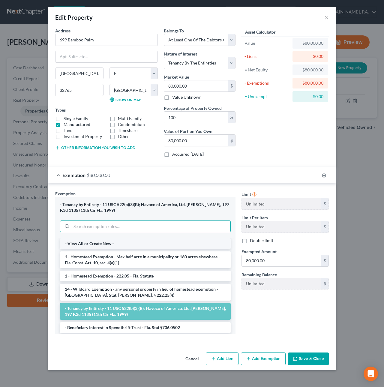
click at [116, 245] on li "--View All or Create New--" at bounding box center [145, 243] width 171 height 11
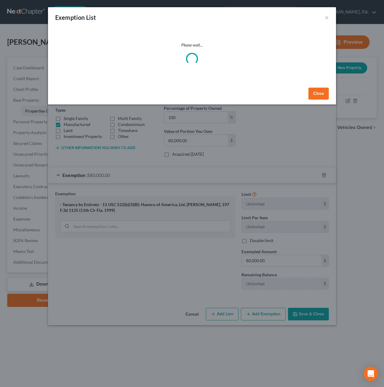
select select "10"
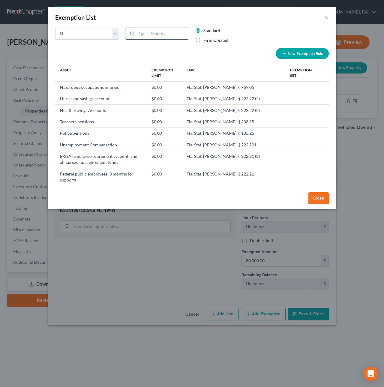
click at [155, 33] on input "search" at bounding box center [163, 33] width 52 height 11
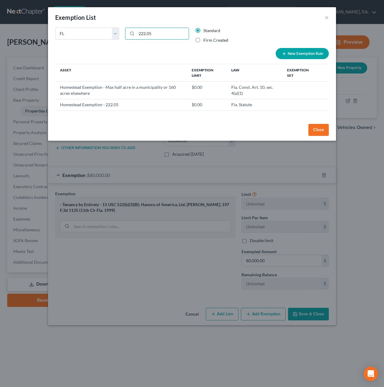
type input "222.05"
click at [306, 52] on button "New Exemption Rule" at bounding box center [302, 53] width 53 height 11
select select "10"
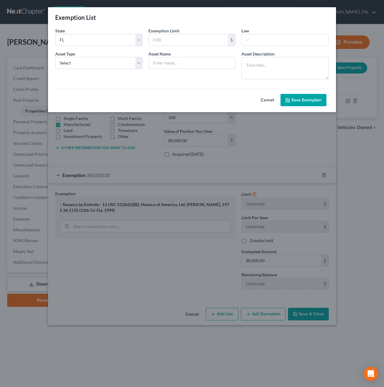
click at [275, 98] on button "Cancel" at bounding box center [267, 100] width 26 height 12
select select "10"
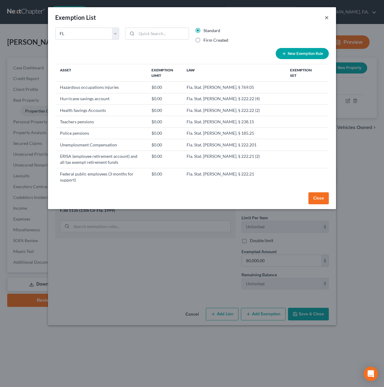
click at [327, 18] on button "×" at bounding box center [327, 17] width 4 height 7
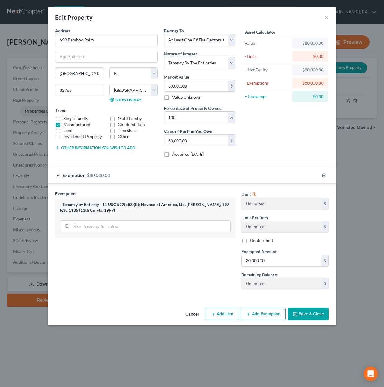
click at [299, 318] on button "Save & Close" at bounding box center [308, 314] width 41 height 13
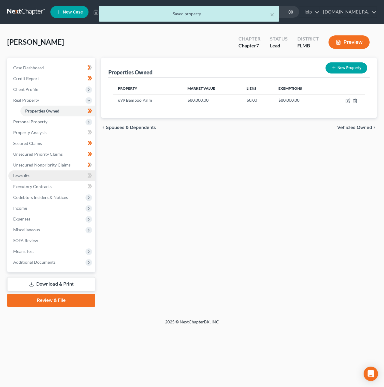
click at [29, 171] on link "Lawsuits" at bounding box center [51, 175] width 87 height 11
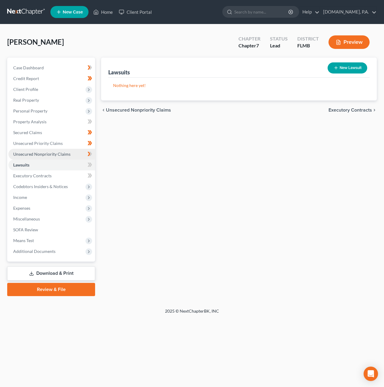
click at [29, 155] on span "Unsecured Nonpriority Claims" at bounding box center [41, 154] width 57 height 5
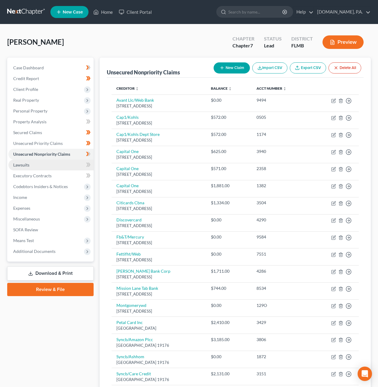
click at [29, 163] on span "Lawsuits" at bounding box center [21, 164] width 16 height 5
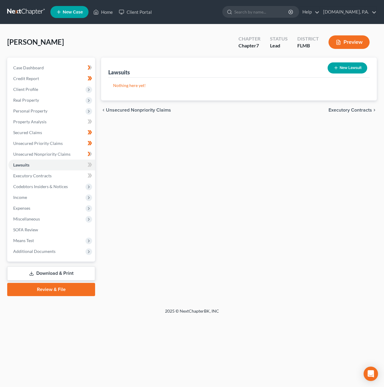
click at [334, 69] on icon "button" at bounding box center [336, 67] width 5 height 5
select select "0"
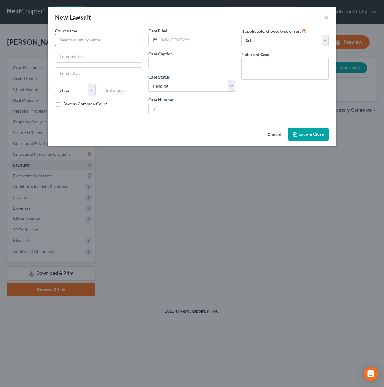
click at [70, 39] on input "text" at bounding box center [98, 40] width 87 height 12
type input "I"
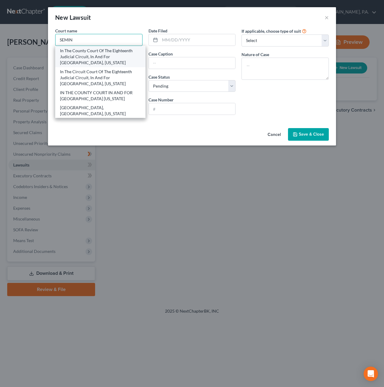
scroll to position [45, 0]
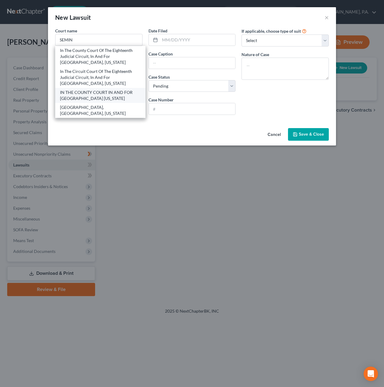
click at [81, 95] on div "IN THE COUNTY COURT IN AND FOR SEMINOLE COUNTY FLORIDA" at bounding box center [100, 95] width 81 height 12
type input "IN THE COUNTY COURT IN AND FOR SEMINOLE COUNTY FLORIDA"
type input "Post Office Box 8099"
type input "Sanford"
select select "9"
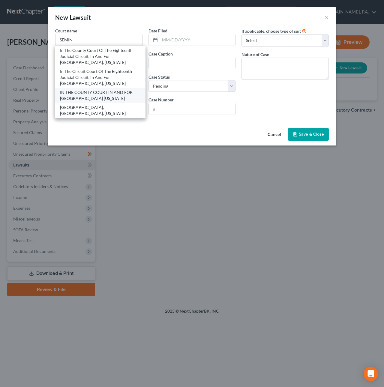
type input "32772-8099"
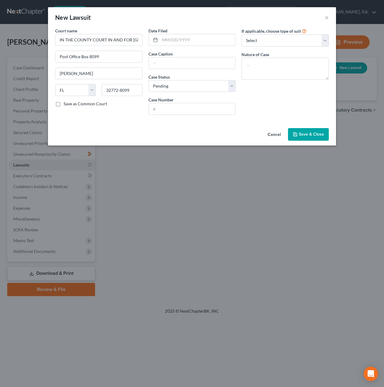
scroll to position [0, 0]
click at [176, 40] on input "text" at bounding box center [198, 39] width 76 height 11
type input "05/31/2025"
paste input "SYNCHRONY BANK -VS- KAREN BACON"
type input "SYNCHRONY BANK -VS- KAREN BACON"
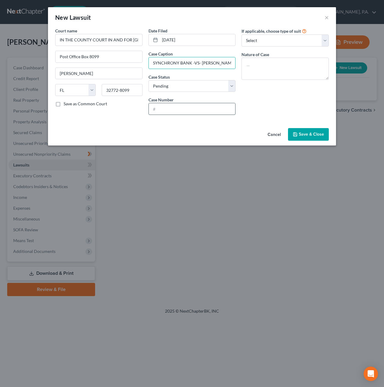
click at [173, 110] on input "text" at bounding box center [192, 108] width 87 height 11
paste input "2025SC004685"
type input "2025SC004685"
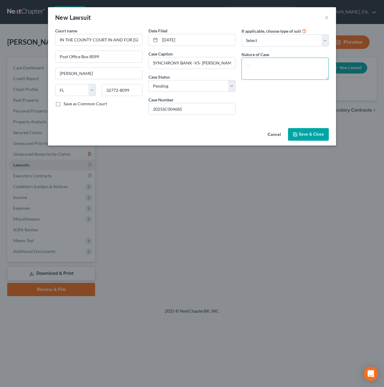
click at [254, 66] on textarea at bounding box center [285, 69] width 87 height 22
paste textarea "19 - CONTRACT/INDEBTED,ETC"
type textarea "19 - CONTRACT/INDEBTED,ETC"
click at [262, 39] on select "Select Repossession Garnishment Foreclosure Attached, Seized, Or Levied Other" at bounding box center [285, 41] width 87 height 12
select select "4"
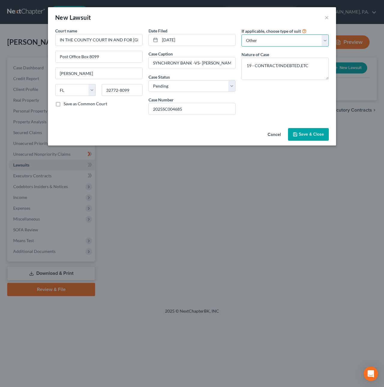
click at [242, 35] on select "Select Repossession Garnishment Foreclosure Attached, Seized, Or Levied Other" at bounding box center [285, 41] width 87 height 12
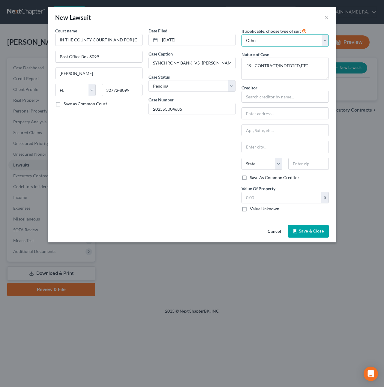
click at [261, 41] on select "Select Repossession Garnishment Foreclosure Attached, Seized, Or Levied Other" at bounding box center [285, 41] width 87 height 12
select select
click at [242, 35] on select "Select Repossession Garnishment Foreclosure Attached, Seized, Or Levied Other" at bounding box center [285, 41] width 87 height 12
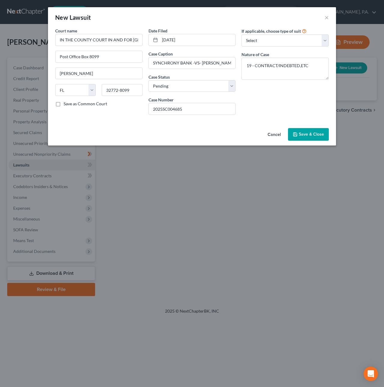
click at [306, 132] on span "Save & Close" at bounding box center [311, 134] width 25 height 5
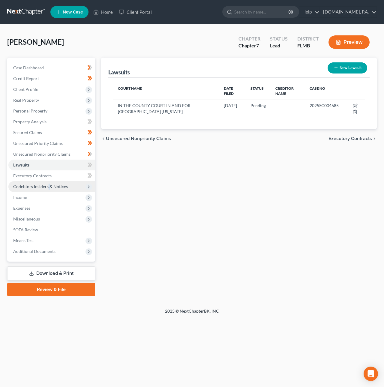
click at [47, 188] on span "Codebtors Insiders & Notices" at bounding box center [51, 186] width 87 height 11
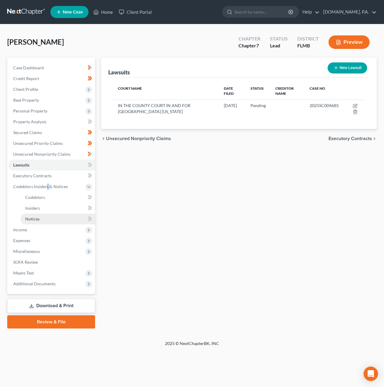
click at [35, 218] on span "Notices" at bounding box center [32, 218] width 14 height 5
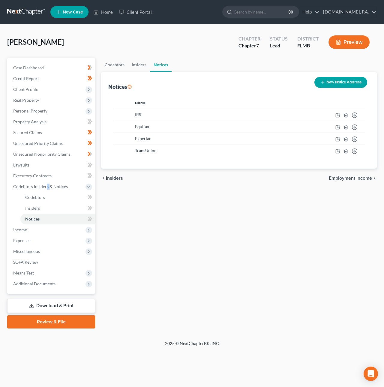
click at [338, 80] on button "New Notice Address" at bounding box center [340, 82] width 53 height 11
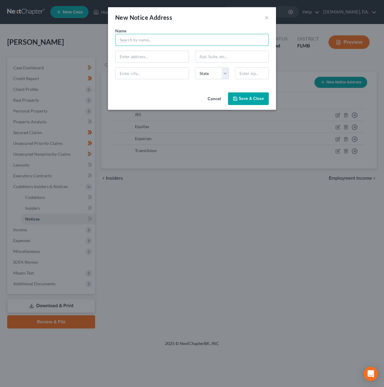
click at [167, 43] on input "text" at bounding box center [192, 40] width 154 height 12
drag, startPoint x: 140, startPoint y: 38, endPoint x: 98, endPoint y: 31, distance: 41.7
click at [101, 31] on div "New Notice Address × Name * BARNES State AL AK AR AZ CA CO CT DE DC FL GA GU HI…" at bounding box center [192, 193] width 384 height 387
type input "Aldridge Pite Haan LLP"
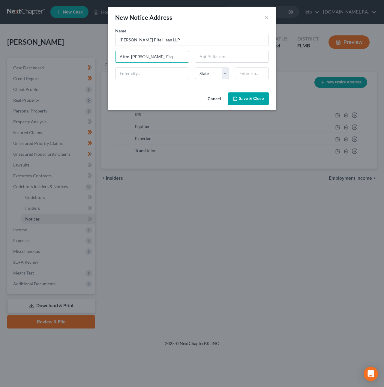
type input "Attn: Nyshell Barnes, Esq"
type input "5300 W Atlantic Ave, Ste 303"
click at [243, 76] on input "text" at bounding box center [252, 74] width 34 height 12
type input "33484"
click at [212, 56] on input "5300 W Atlantic Ave, Ste 303" at bounding box center [231, 56] width 73 height 11
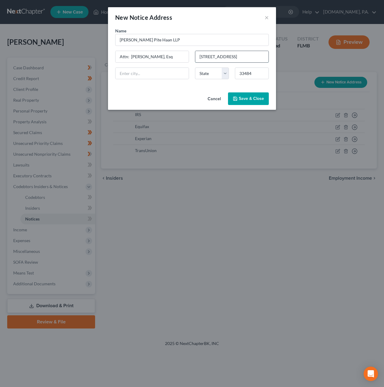
type input "Delray Beach"
select select "9"
click at [197, 39] on input "Aldridge Pite Haan LLP" at bounding box center [192, 40] width 154 height 12
click at [245, 101] on span "Save & Close" at bounding box center [251, 98] width 25 height 5
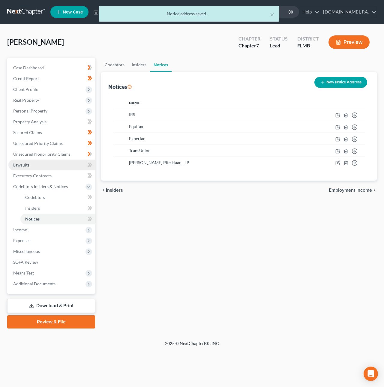
click at [43, 166] on link "Lawsuits" at bounding box center [51, 165] width 87 height 11
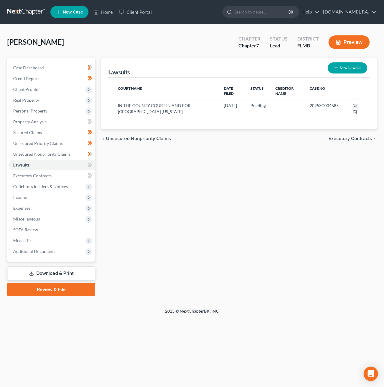
click at [342, 68] on button "New Lawsuit" at bounding box center [348, 67] width 40 height 11
select select "0"
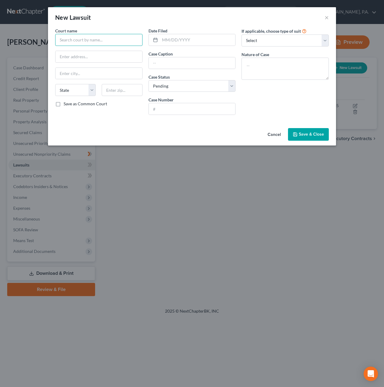
click at [71, 39] on input "text" at bounding box center [98, 40] width 87 height 12
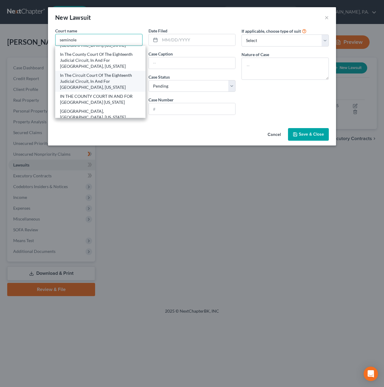
scroll to position [45, 0]
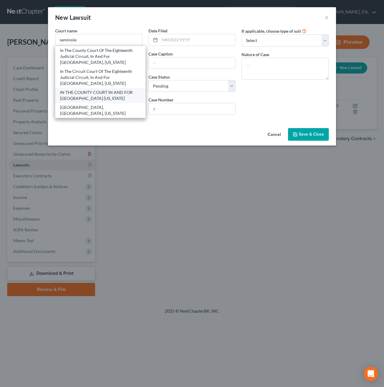
click at [86, 97] on div "IN THE COUNTY COURT IN AND FOR SEMINOLE COUNTY FLORIDA" at bounding box center [100, 95] width 81 height 12
type input "IN THE COUNTY COURT IN AND FOR SEMINOLE COUNTY FLORIDA"
type input "Post Office Box 8099"
type input "Sanford"
select select "9"
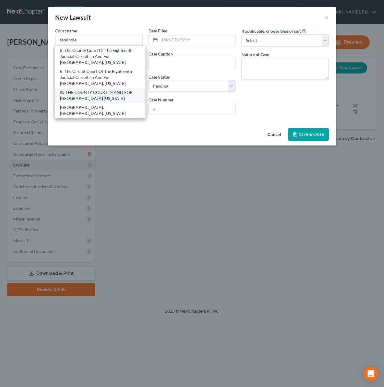
type input "32772-8099"
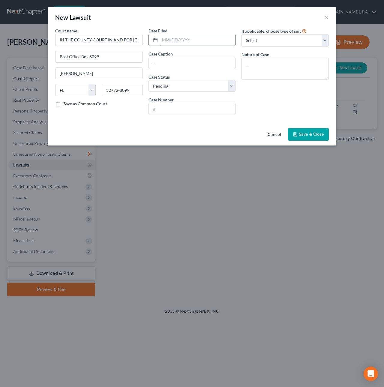
click at [169, 39] on input "text" at bounding box center [198, 39] width 76 height 11
type input "06/06/2025"
paste input "CITIBANK NA -VS- KAREN BACON"
type input "CITIBANK NA -VS- KAREN BACON"
paste input "2025SC004915"
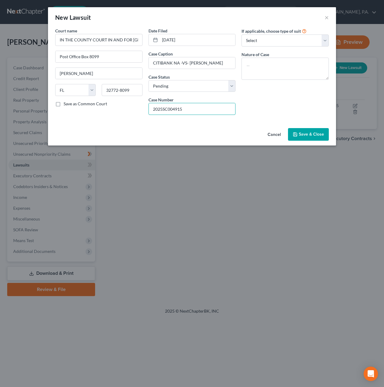
type input "2025SC004915"
click at [284, 61] on textarea at bounding box center [285, 69] width 87 height 22
paste textarea "19 - CONTRACT/INDEBTED,ETC"
type textarea "19 - CONTRACT/INDEBTED,ETC"
click at [312, 134] on span "Save & Close" at bounding box center [311, 134] width 25 height 5
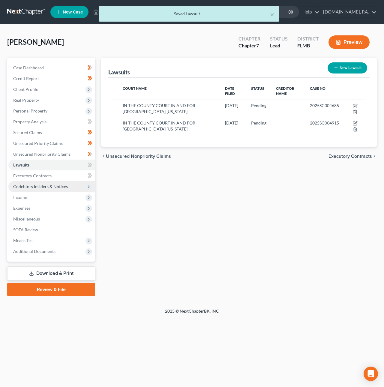
click at [58, 185] on span "Codebtors Insiders & Notices" at bounding box center [40, 186] width 55 height 5
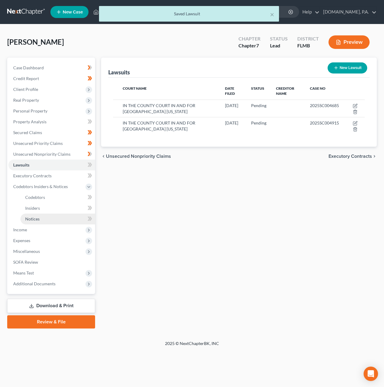
click at [47, 220] on link "Notices" at bounding box center [57, 219] width 75 height 11
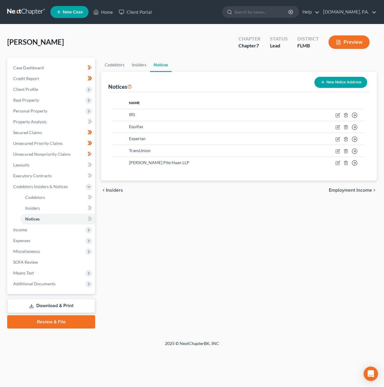
click at [341, 82] on button "New Notice Address" at bounding box center [340, 82] width 53 height 11
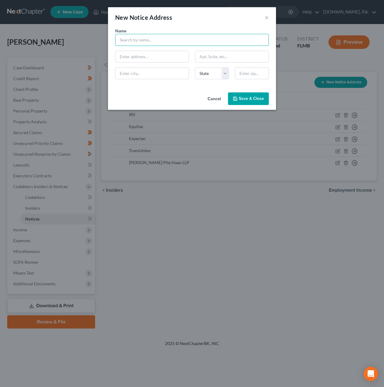
click at [140, 41] on input "text" at bounding box center [192, 40] width 154 height 12
type input "Marcadis Carey PA"
type input "Attn: Terry Brooks, Esq."
type input "10967 Lake Underhill Rd, Unit 125"
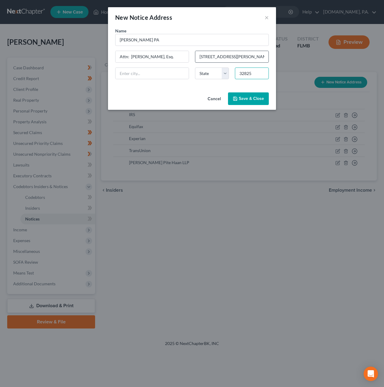
type input "32825"
click at [245, 56] on input "10967 Lake Underhill Rd, Unit 125" at bounding box center [231, 56] width 73 height 11
type input "Orlando"
select select "9"
click at [247, 100] on span "Save & Close" at bounding box center [251, 98] width 25 height 5
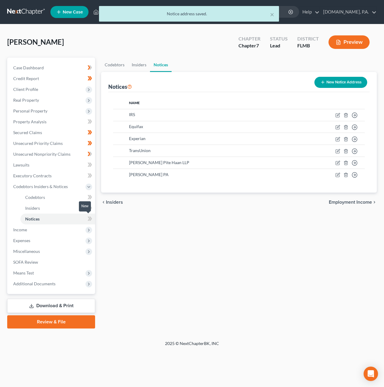
click at [92, 218] on icon at bounding box center [90, 219] width 5 height 8
click at [90, 185] on icon at bounding box center [88, 187] width 5 height 5
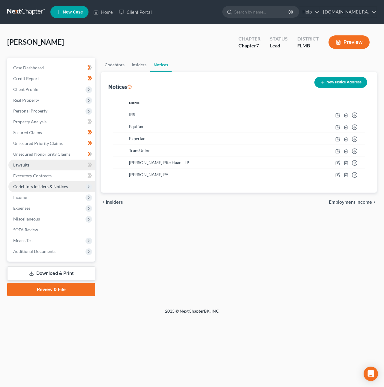
click at [73, 161] on link "Lawsuits" at bounding box center [51, 165] width 87 height 11
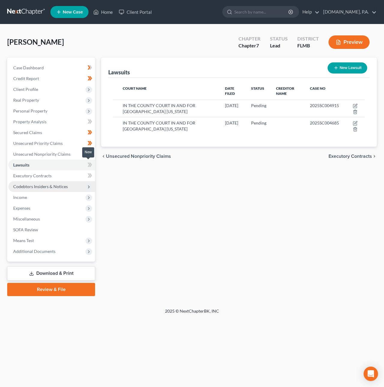
click at [92, 164] on span at bounding box center [90, 165] width 11 height 9
click at [65, 176] on link "Executory Contracts" at bounding box center [51, 175] width 87 height 11
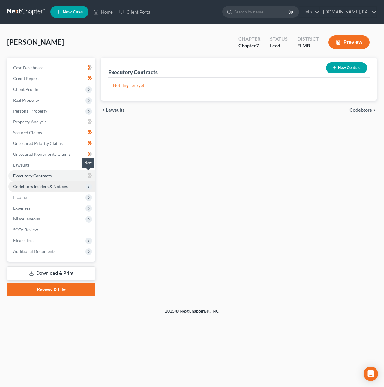
click at [92, 175] on icon at bounding box center [90, 176] width 5 height 8
click at [80, 183] on span "Codebtors Insiders & Notices" at bounding box center [51, 186] width 87 height 11
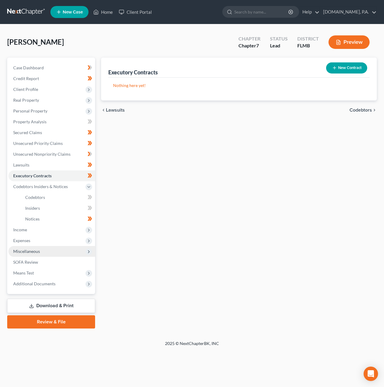
click at [60, 252] on span "Miscellaneous" at bounding box center [51, 251] width 87 height 11
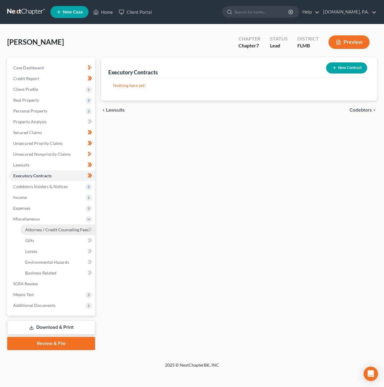
click at [65, 229] on span "Attorney / Credit Counseling Fees" at bounding box center [56, 229] width 63 height 5
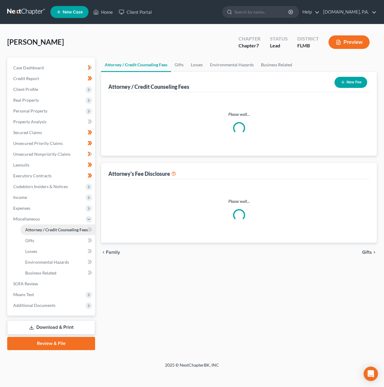
select select "3"
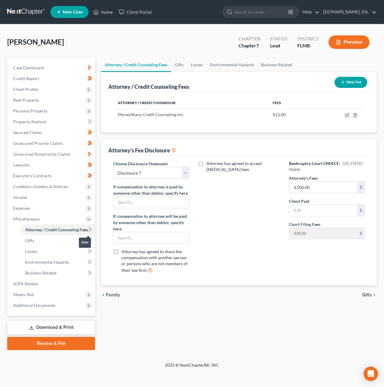
click at [93, 226] on span at bounding box center [90, 230] width 11 height 9
click at [94, 226] on span at bounding box center [90, 230] width 11 height 9
click at [37, 284] on span "SOFA Review" at bounding box center [25, 283] width 25 height 5
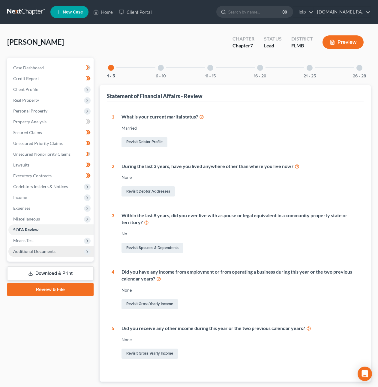
click at [35, 253] on span "Additional Documents" at bounding box center [34, 251] width 42 height 5
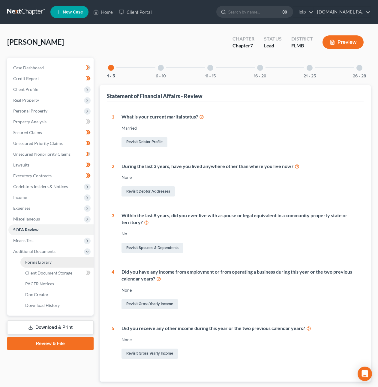
click at [43, 265] on link "Forms Library" at bounding box center [56, 262] width 73 height 11
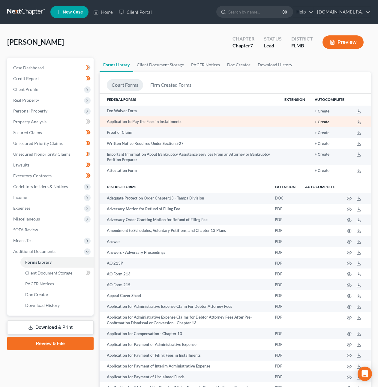
click at [327, 123] on button "+ Create" at bounding box center [322, 122] width 15 height 4
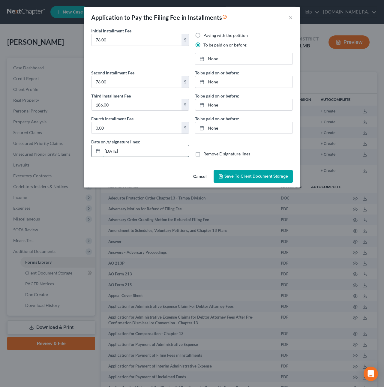
drag, startPoint x: 111, startPoint y: 152, endPoint x: 115, endPoint y: 152, distance: 4.2
click at [115, 152] on input "08/15/2025" at bounding box center [146, 150] width 86 height 11
type input "08/22/2025"
type input "8/15/2025"
click at [213, 56] on link "None" at bounding box center [243, 58] width 97 height 11
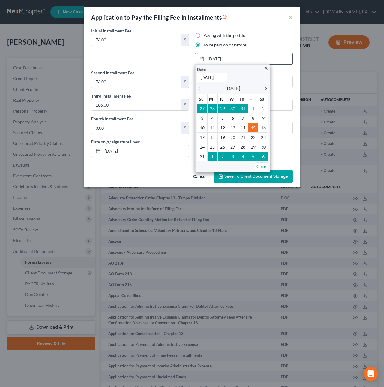
click at [265, 89] on icon "chevron_right" at bounding box center [265, 88] width 8 height 5
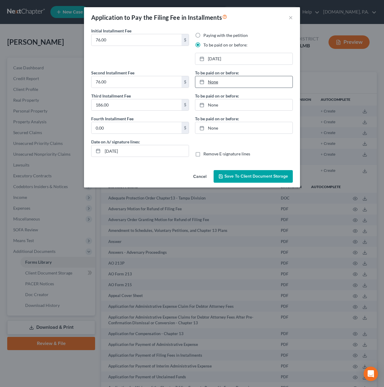
click at [216, 82] on link "None" at bounding box center [243, 81] width 97 height 11
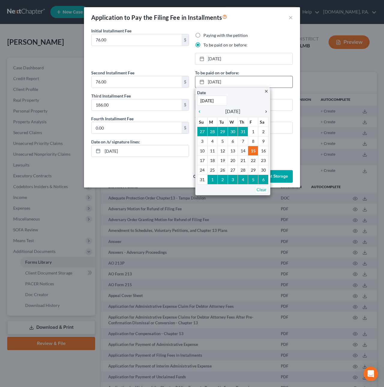
click at [265, 113] on icon "chevron_right" at bounding box center [265, 111] width 8 height 5
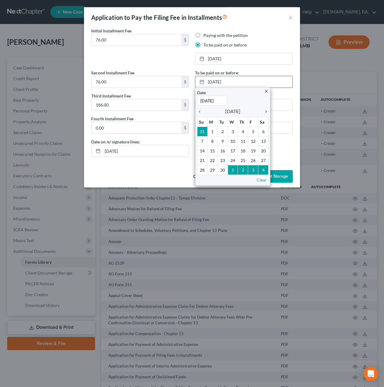
click at [265, 113] on icon "chevron_right" at bounding box center [265, 111] width 8 height 5
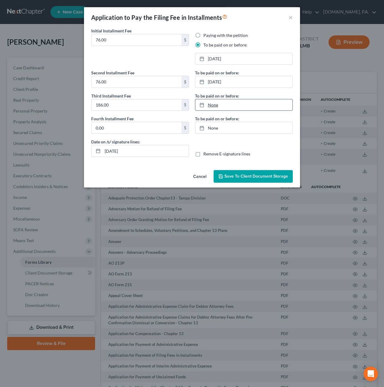
type input "8/15/2025"
click at [217, 106] on link "None" at bounding box center [243, 104] width 97 height 11
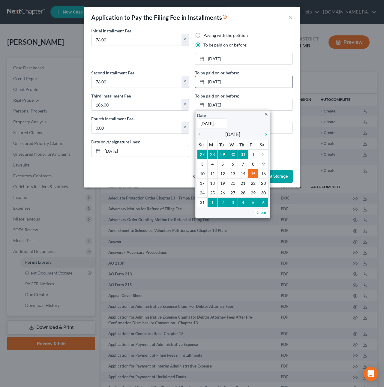
click at [218, 83] on link "10/21/2025" at bounding box center [243, 81] width 97 height 11
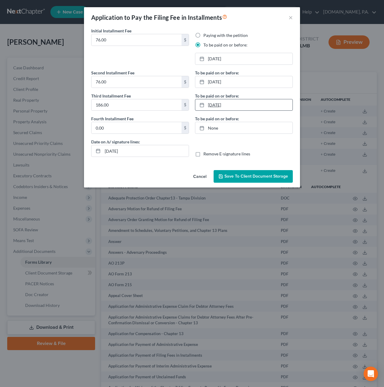
click at [216, 106] on link "8/15/2025" at bounding box center [243, 104] width 97 height 11
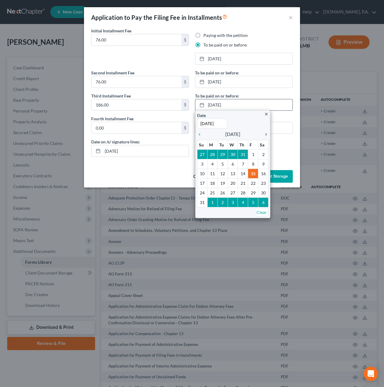
click at [264, 135] on icon "chevron_right" at bounding box center [265, 134] width 8 height 5
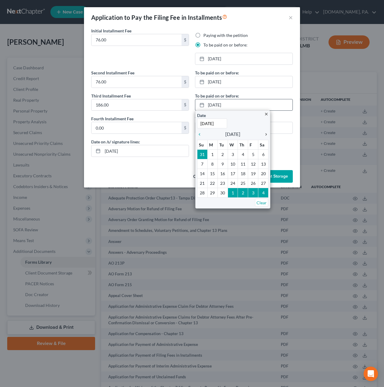
click at [264, 135] on icon "chevron_right" at bounding box center [265, 134] width 8 height 5
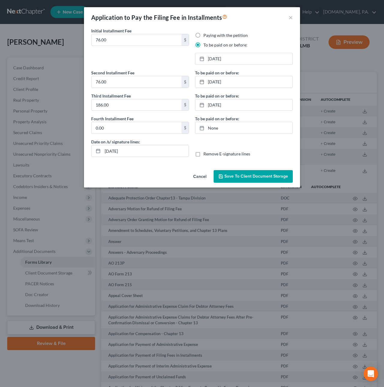
click at [248, 179] on span "Save to Client Document Storage" at bounding box center [256, 176] width 64 height 5
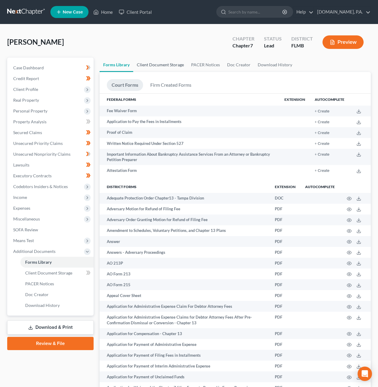
click at [166, 63] on link "Client Document Storage" at bounding box center [160, 65] width 54 height 14
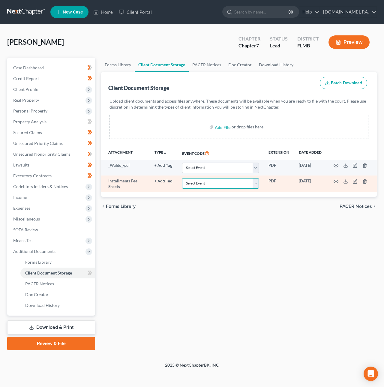
click at [199, 180] on select "Select Event 20 Largest Unsecured Creditors Amended Chapter 13 Plan Amended Cre…" at bounding box center [220, 183] width 77 height 11
select select "4"
click at [182, 178] on select "Select Event 20 Largest Unsecured Creditors Amended Chapter 13 Plan Amended Cre…" at bounding box center [220, 183] width 77 height 11
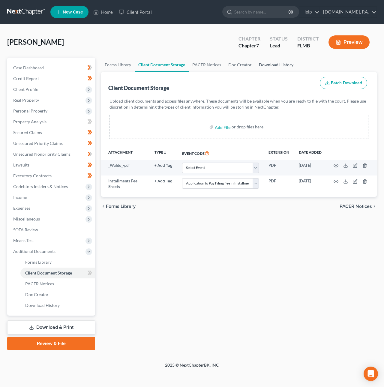
click at [259, 63] on link "Download History" at bounding box center [276, 65] width 42 height 14
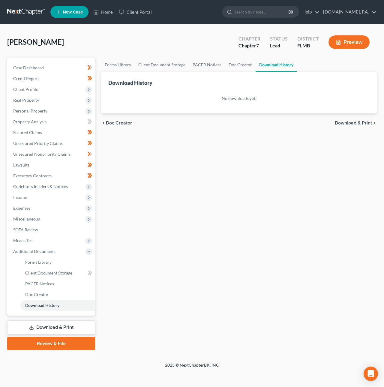
click at [340, 125] on span "Download & Print" at bounding box center [353, 123] width 37 height 5
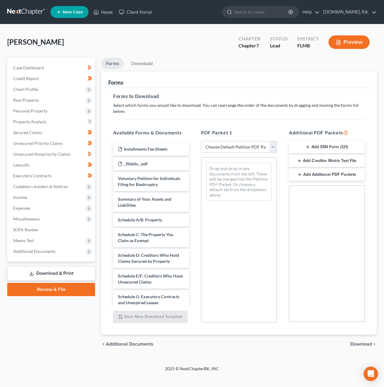
click at [240, 145] on select "Choose Default Petition PDF Packet Complete Bankruptcy Petition (all forms and …" at bounding box center [239, 147] width 76 height 12
select select "5"
click at [201, 141] on select "Choose Default Petition PDF Packet Complete Bankruptcy Petition (all forms and …" at bounding box center [239, 147] width 76 height 12
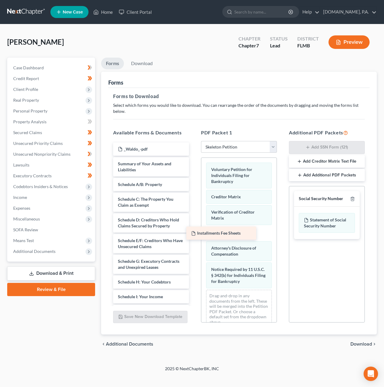
drag, startPoint x: 171, startPoint y: 151, endPoint x: 244, endPoint y: 236, distance: 111.7
click at [194, 236] on div "Installments Fee Sheets Installments Fee Sheets _Waldo_-pdf Summary of Your Ass…" at bounding box center [151, 278] width 86 height 270
click at [366, 344] on span "Download" at bounding box center [361, 344] width 22 height 5
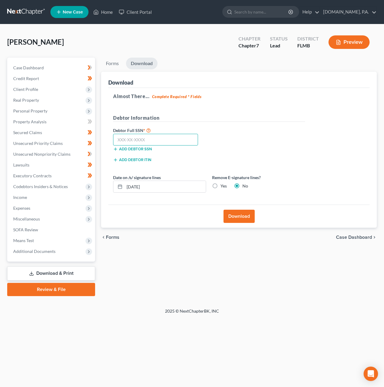
click at [133, 138] on input "text" at bounding box center [155, 140] width 85 height 12
type input "134-60-8973"
drag, startPoint x: 137, startPoint y: 185, endPoint x: 133, endPoint y: 184, distance: 4.9
click at [133, 184] on input "08/15/2025" at bounding box center [165, 186] width 81 height 11
drag, startPoint x: 155, startPoint y: 186, endPoint x: 134, endPoint y: 186, distance: 21.3
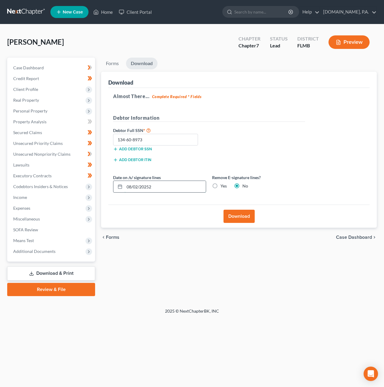
click at [133, 185] on input "08/02/20252" at bounding box center [165, 186] width 81 height 11
type input "08/22/2025"
click at [231, 216] on button "Download" at bounding box center [239, 216] width 31 height 13
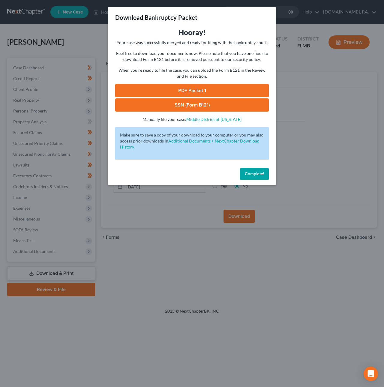
click at [203, 105] on link "SSN (Form B121)" at bounding box center [192, 104] width 154 height 13
click at [184, 86] on link "PDF Packet 1" at bounding box center [192, 90] width 154 height 13
click at [255, 175] on span "Complete!" at bounding box center [254, 173] width 19 height 5
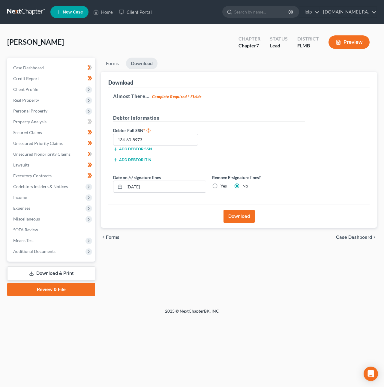
click at [29, 11] on link at bounding box center [26, 12] width 38 height 11
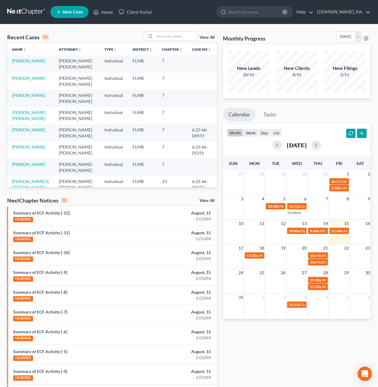
click at [28, 15] on link at bounding box center [26, 12] width 38 height 11
